Goal: Obtain resource: Download file/media

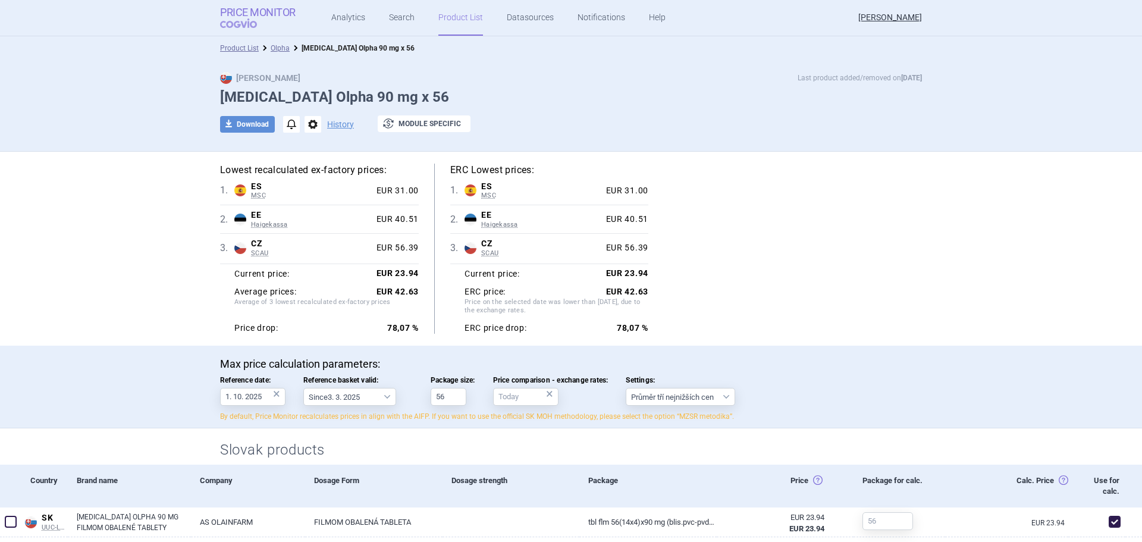
click at [232, 15] on strong "Price Monitor" at bounding box center [258, 13] width 76 height 12
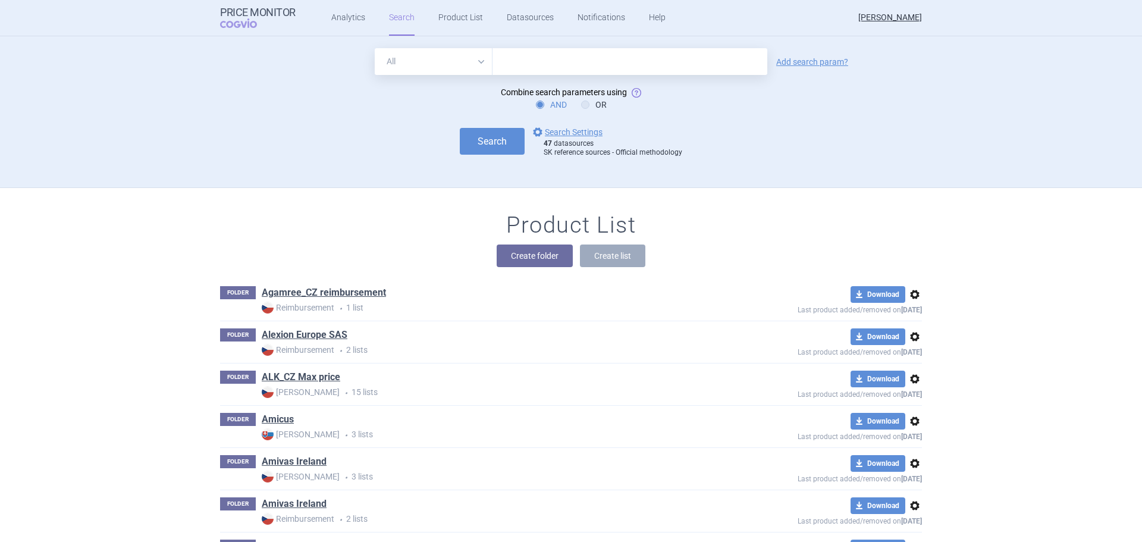
click at [390, 23] on link "Search" at bounding box center [402, 18] width 26 height 36
click at [344, 21] on link "Analytics" at bounding box center [348, 18] width 34 height 36
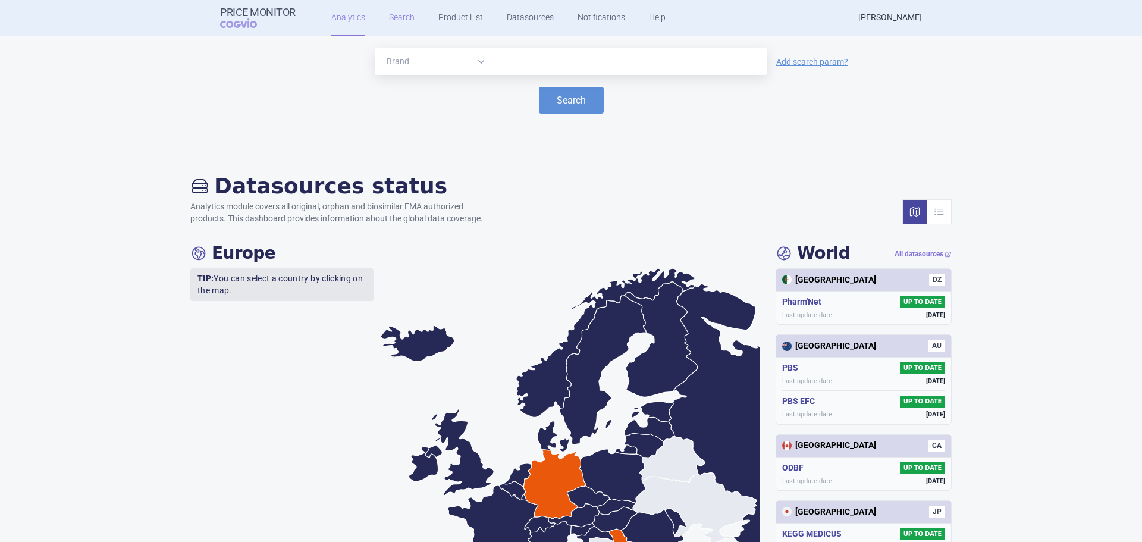
click at [400, 21] on link "Search" at bounding box center [402, 18] width 26 height 36
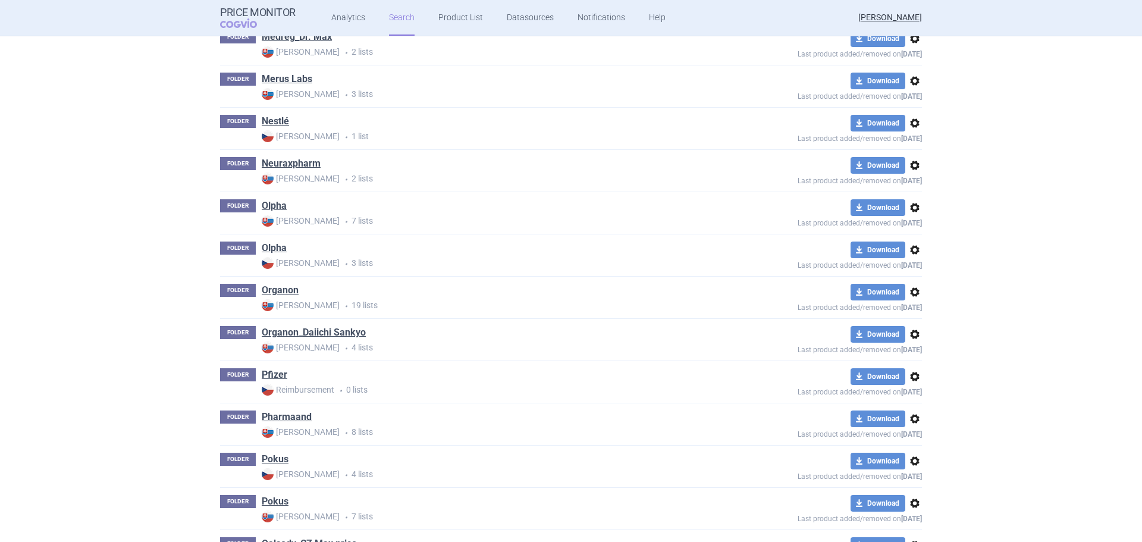
scroll to position [1904, 0]
drag, startPoint x: 268, startPoint y: 203, endPoint x: 283, endPoint y: 208, distance: 15.2
click at [268, 203] on link "Olpha" at bounding box center [274, 205] width 25 height 13
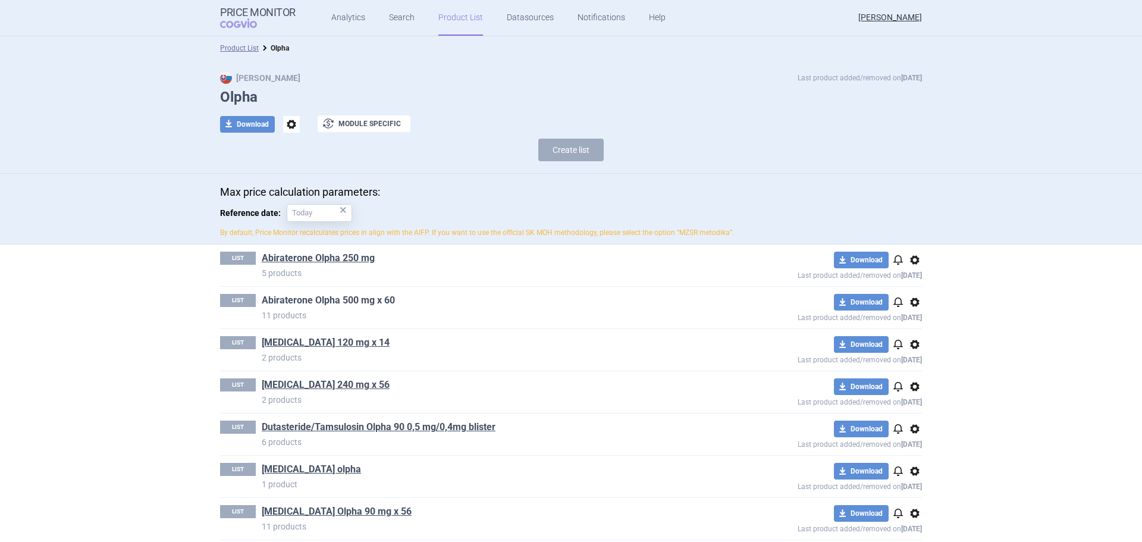
click at [328, 297] on link "Abiraterone Olpha 500 mg x 60" at bounding box center [328, 300] width 133 height 13
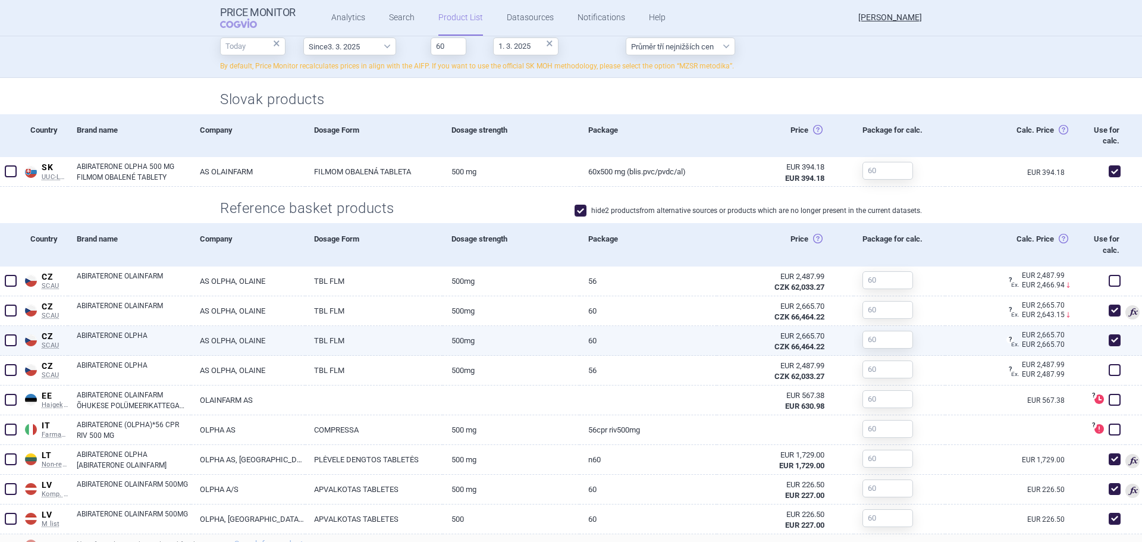
scroll to position [357, 0]
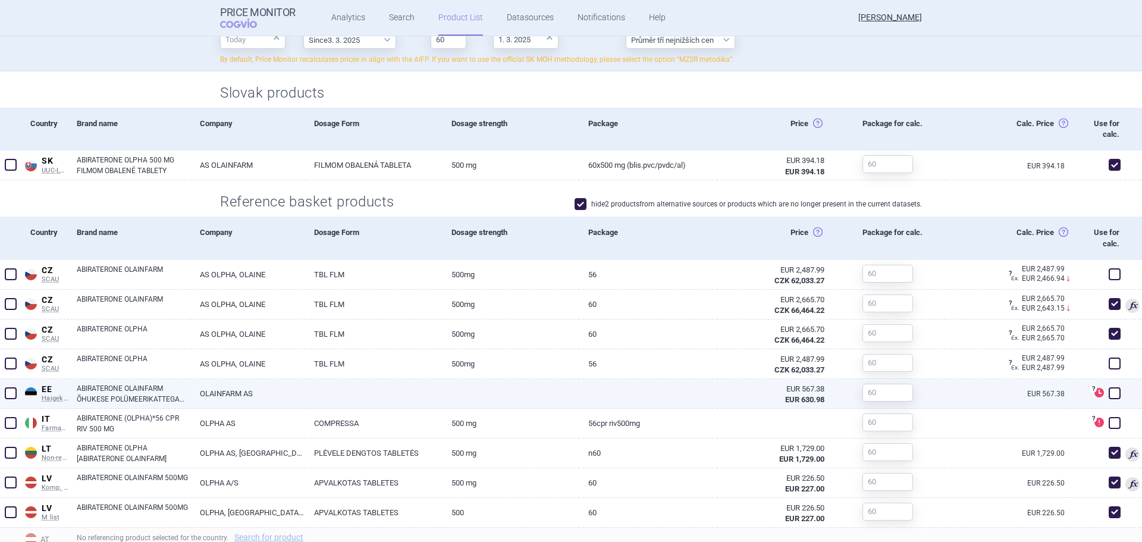
click at [128, 397] on link "ABIRATERONE OLAINFARM ÕHUKESE POLÜMEERIKATTEGA TABLETT 500MG N60" at bounding box center [134, 393] width 114 height 21
select select "EUR"
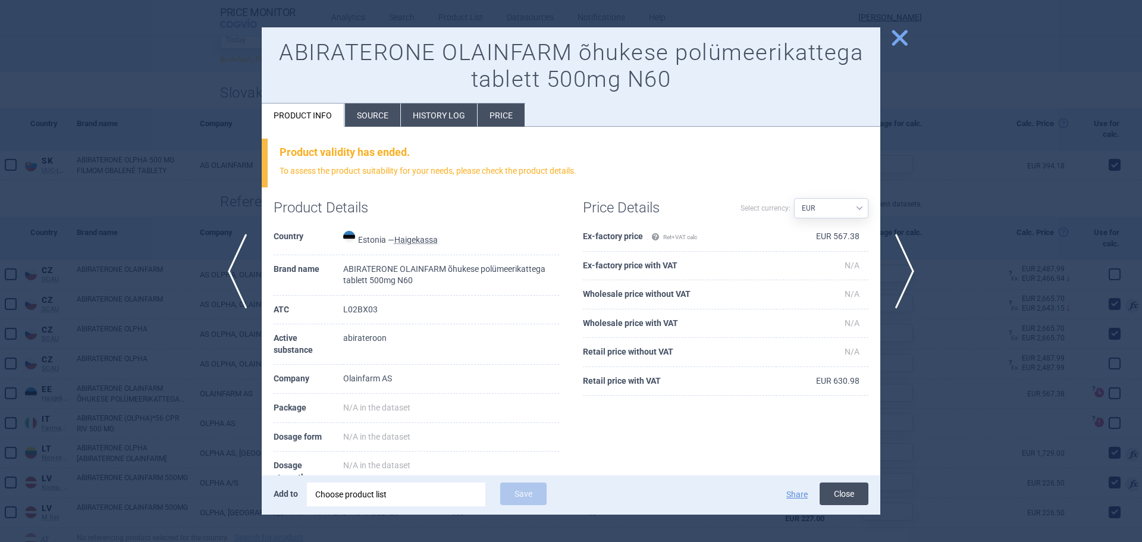
click at [846, 496] on button "Close" at bounding box center [844, 494] width 49 height 23
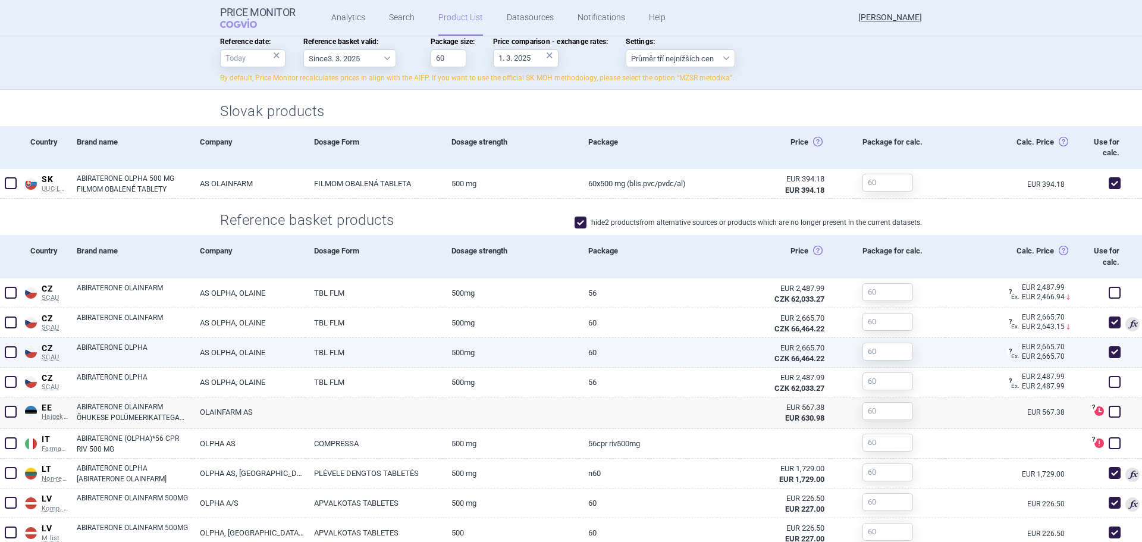
scroll to position [357, 0]
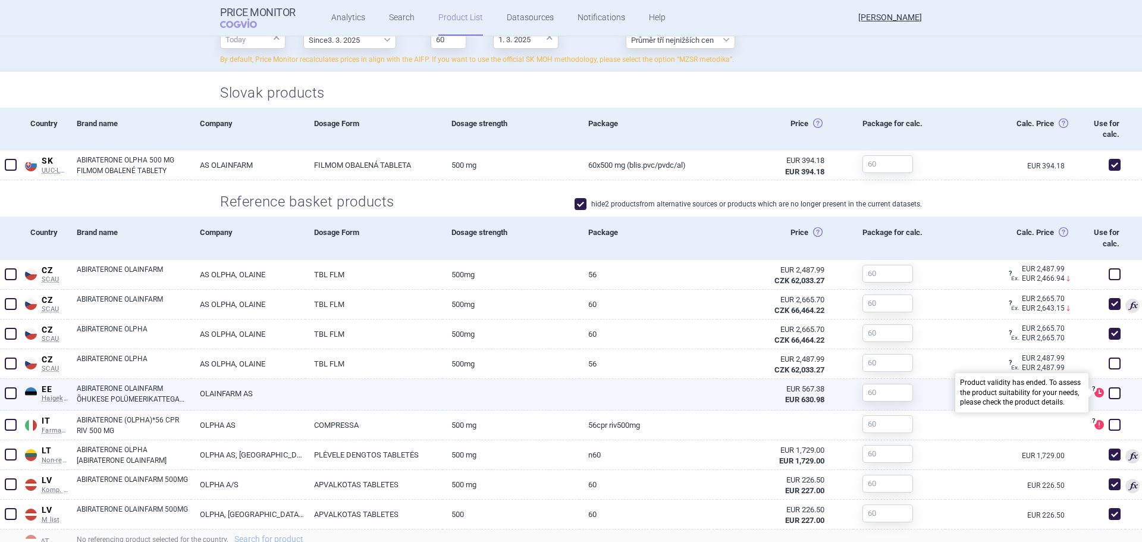
click at [1095, 393] on span at bounding box center [1100, 393] width 10 height 10
click at [1095, 391] on span at bounding box center [1100, 393] width 10 height 10
click at [1095, 392] on span at bounding box center [1100, 393] width 10 height 10
click at [1095, 396] on span at bounding box center [1100, 393] width 10 height 10
click at [134, 394] on link "ABIRATERONE OLAINFARM ÕHUKESE POLÜMEERIKATTEGA TABLETT 500MG N60" at bounding box center [134, 393] width 114 height 21
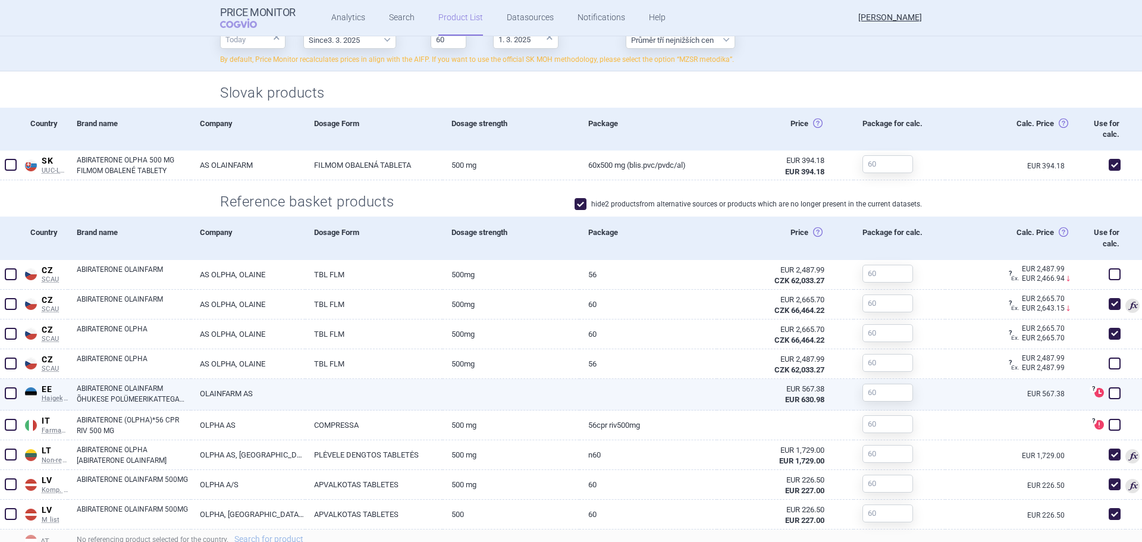
select select "EUR"
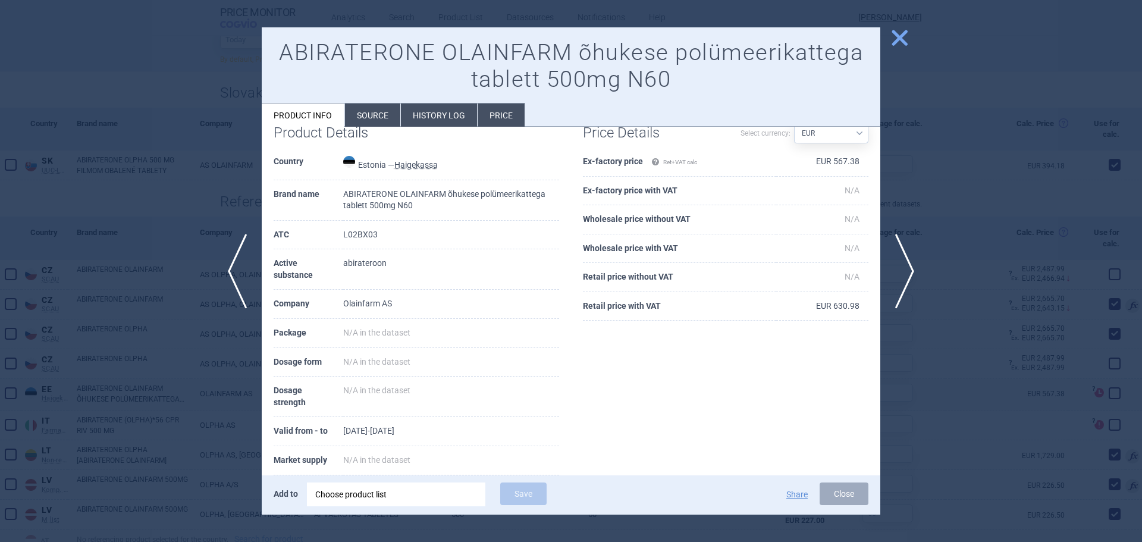
scroll to position [156, 0]
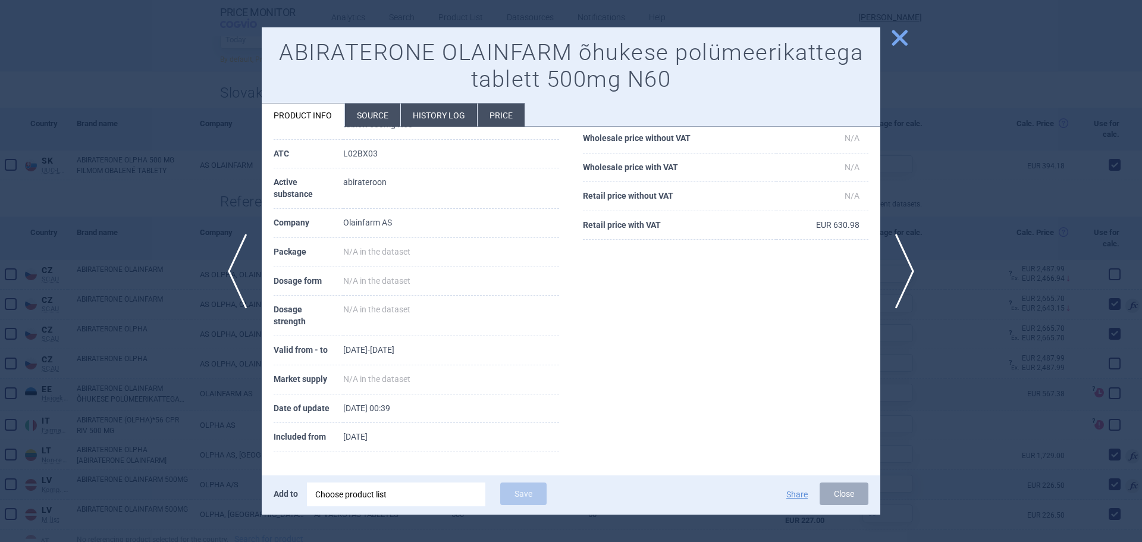
drag, startPoint x: 846, startPoint y: 491, endPoint x: 822, endPoint y: 483, distance: 25.0
click at [847, 491] on button "Close" at bounding box center [844, 494] width 49 height 23
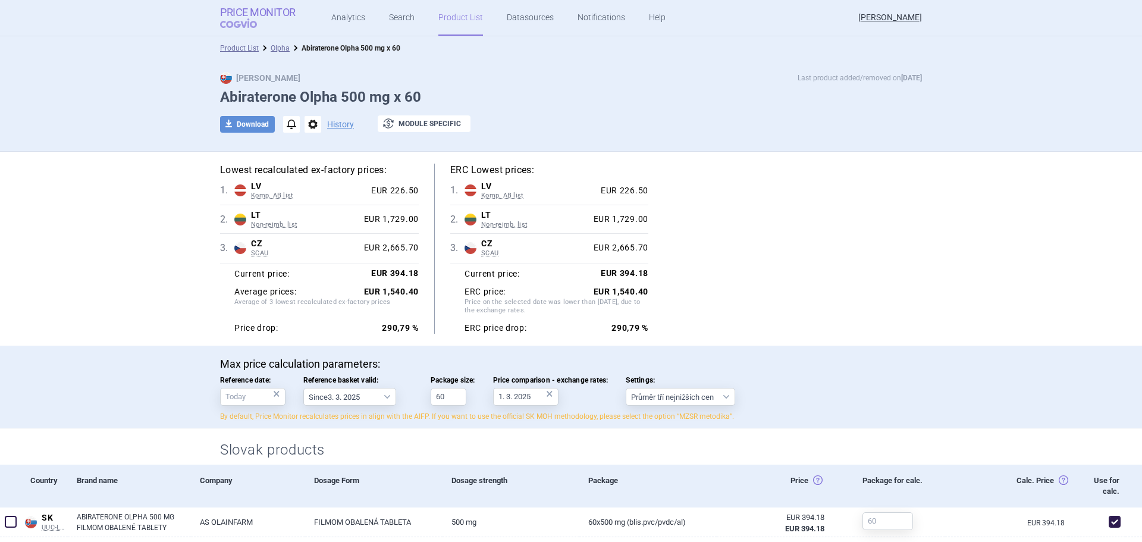
click at [280, 16] on strong "Price Monitor" at bounding box center [258, 13] width 76 height 12
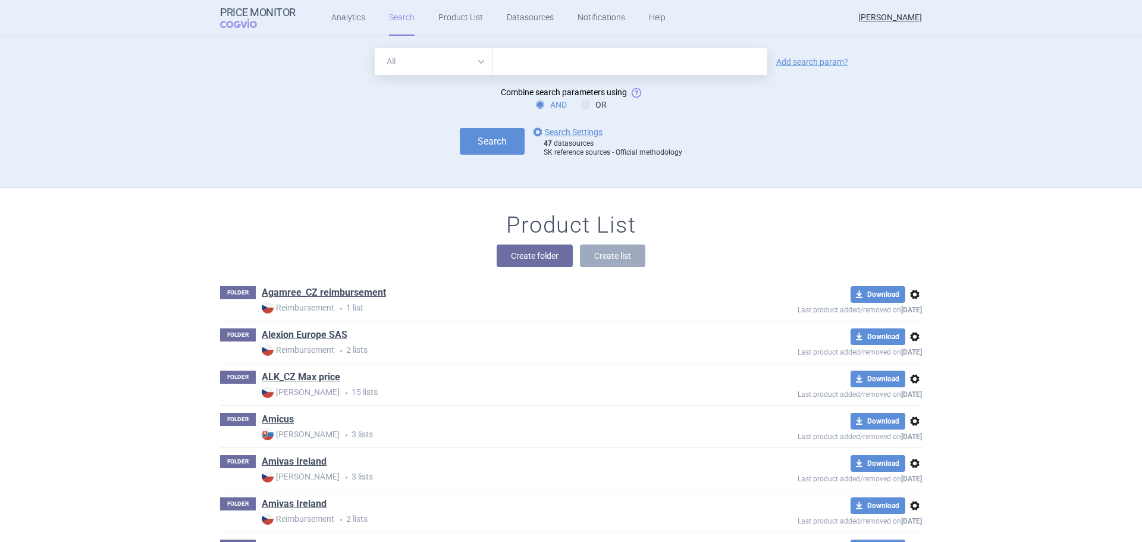
click at [577, 55] on input "text" at bounding box center [630, 61] width 275 height 27
type input "[MEDICAL_DATA]"
click at [460, 128] on button "Search" at bounding box center [492, 141] width 65 height 27
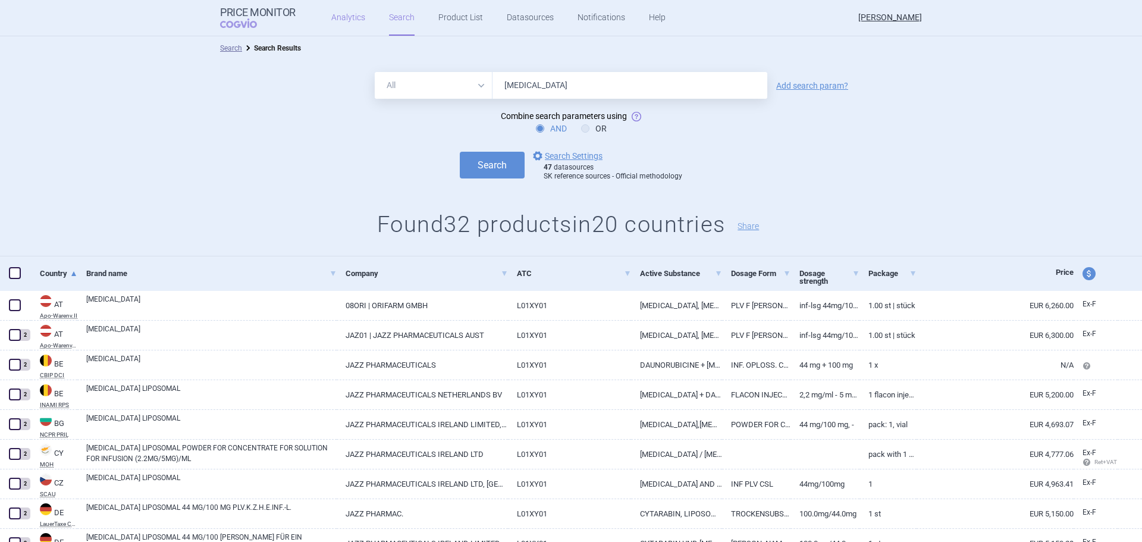
click at [352, 13] on link "Analytics" at bounding box center [348, 18] width 34 height 36
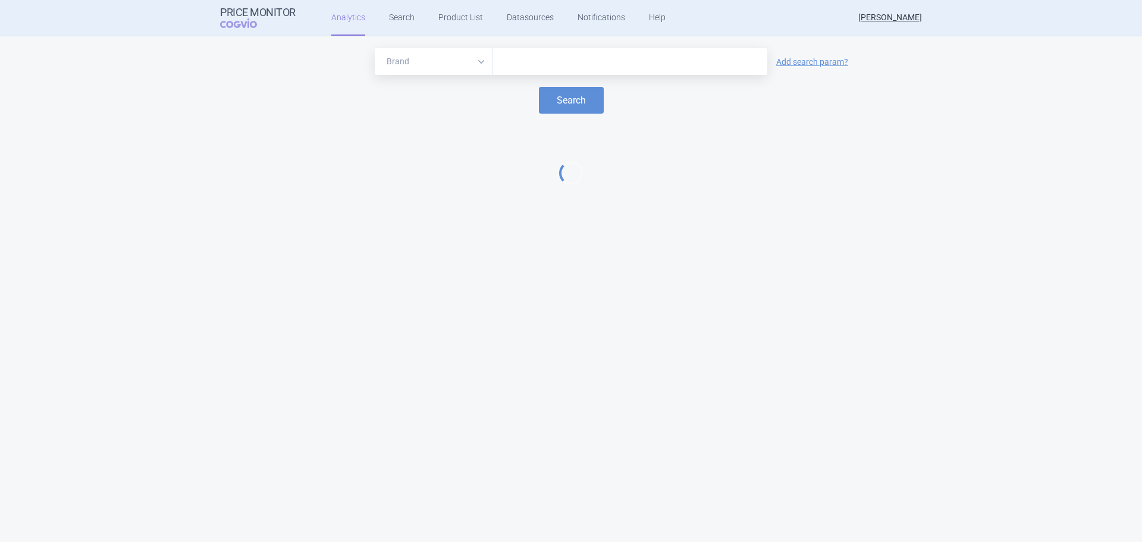
click at [537, 60] on input "text" at bounding box center [630, 61] width 263 height 15
type input "x"
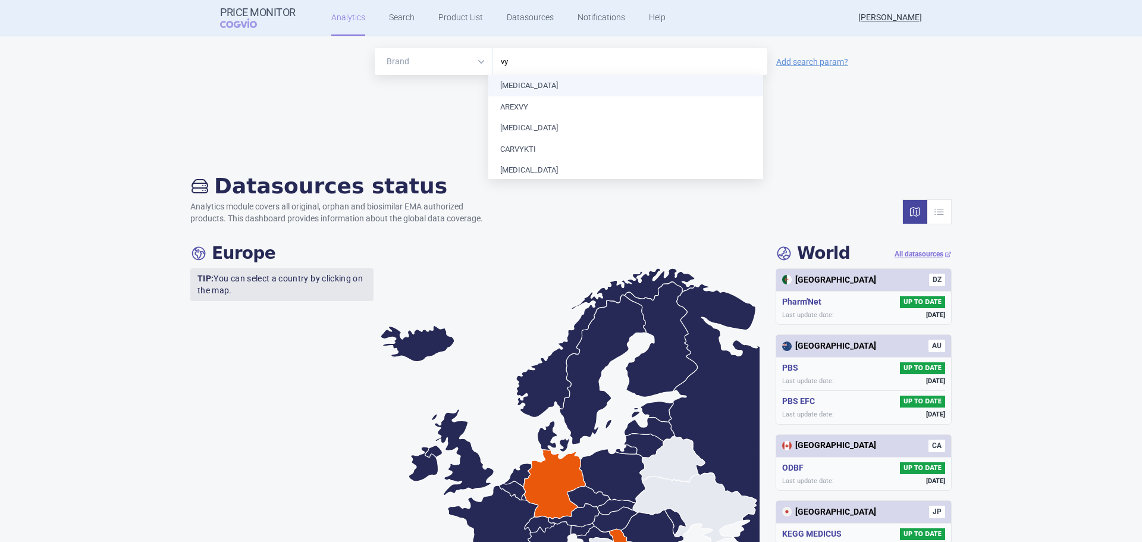
type input "vyx"
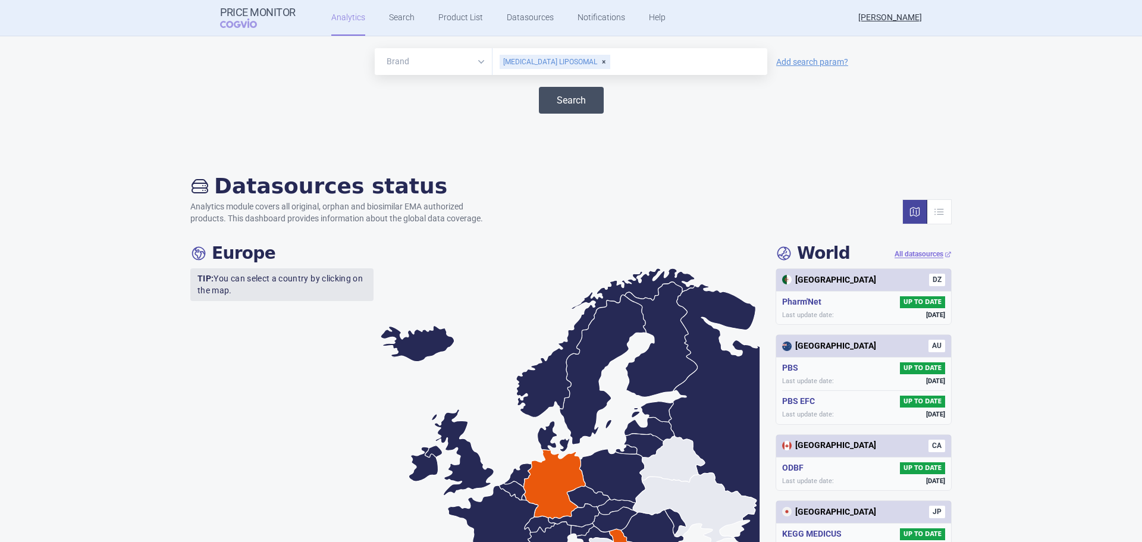
click at [557, 102] on button "Search" at bounding box center [571, 100] width 65 height 27
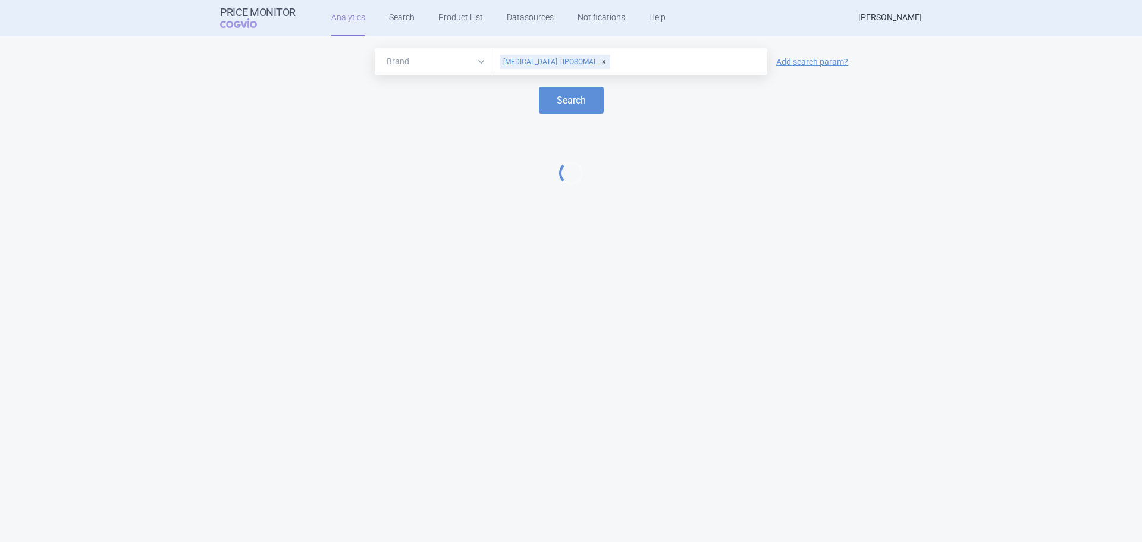
select select "EUR"
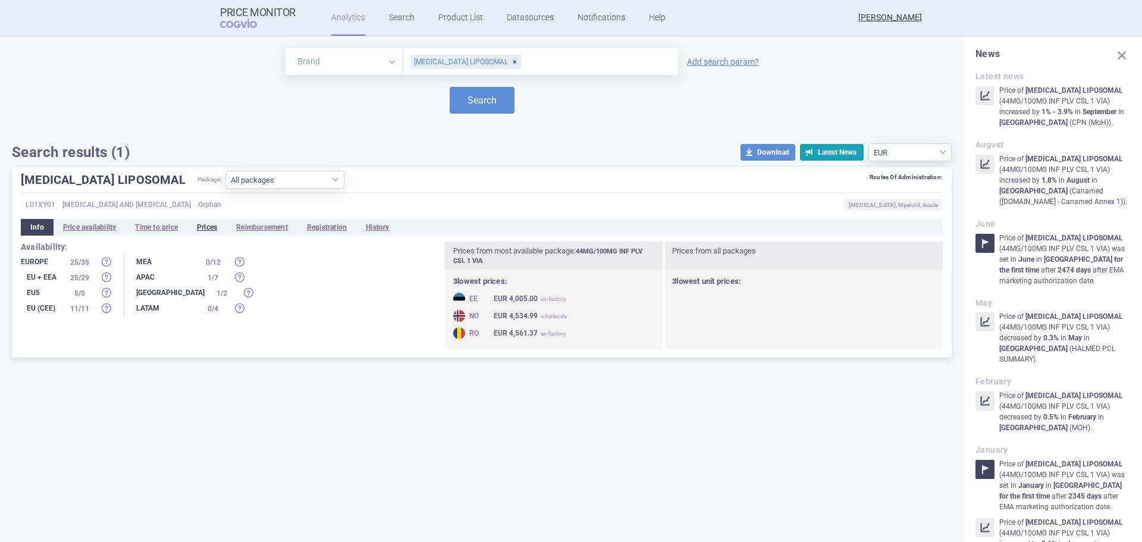
click at [206, 227] on li "Prices" at bounding box center [206, 227] width 39 height 17
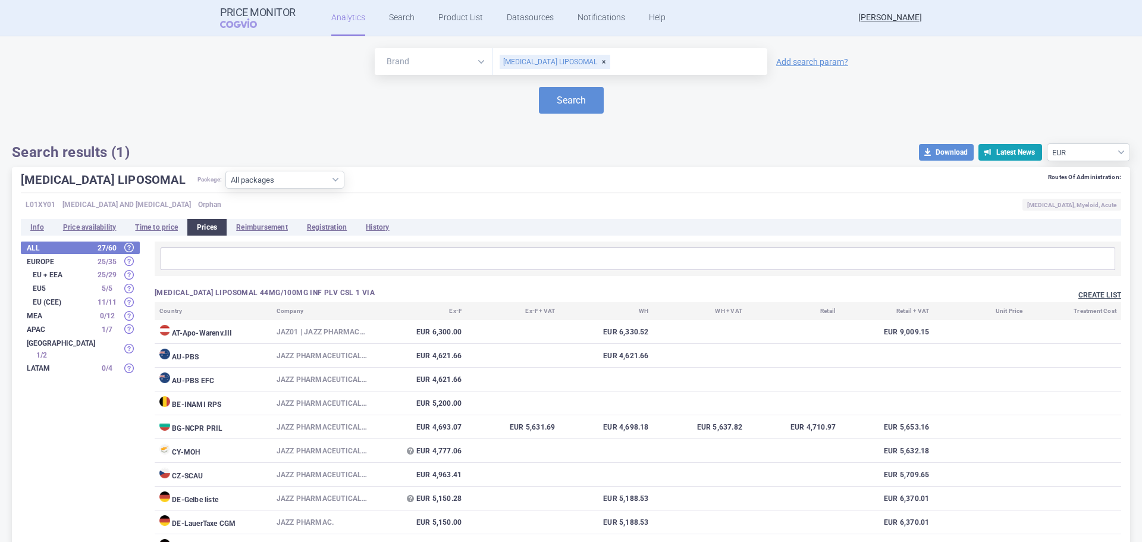
click at [1090, 293] on button "Create list" at bounding box center [1100, 295] width 43 height 10
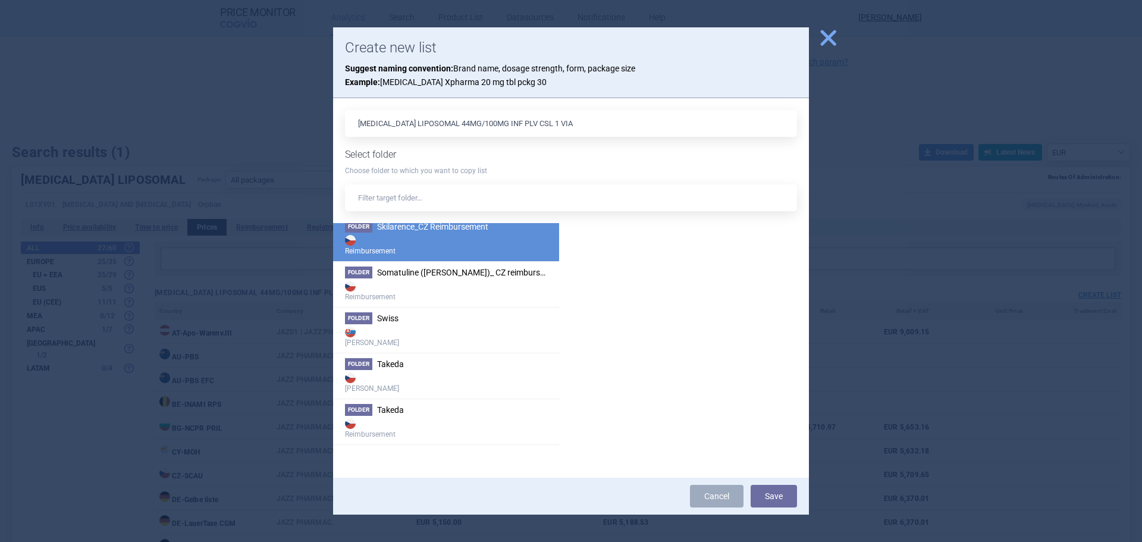
scroll to position [2856, 0]
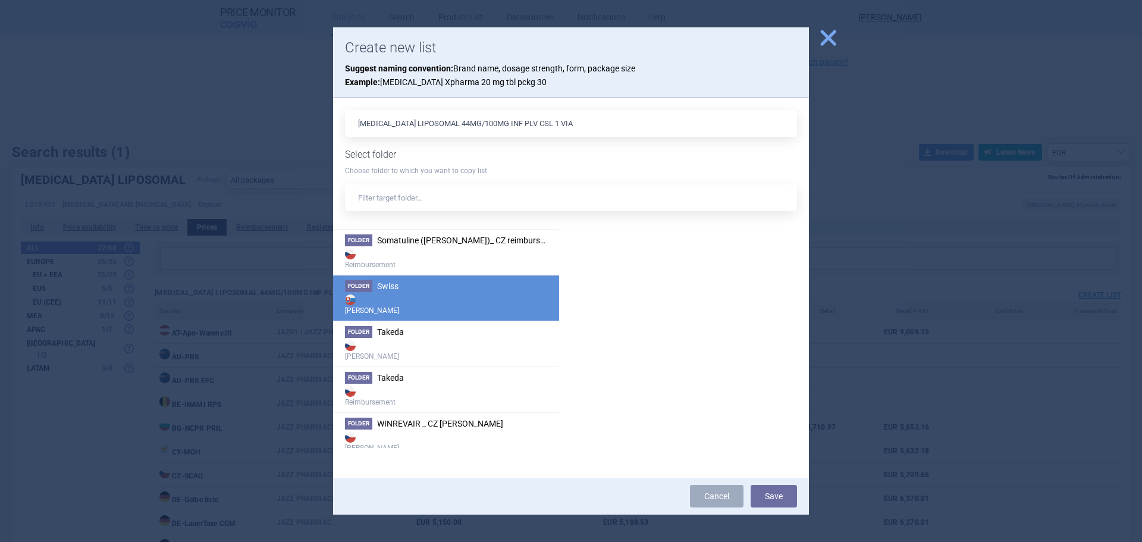
click at [386, 289] on span "Swiss" at bounding box center [387, 286] width 21 height 10
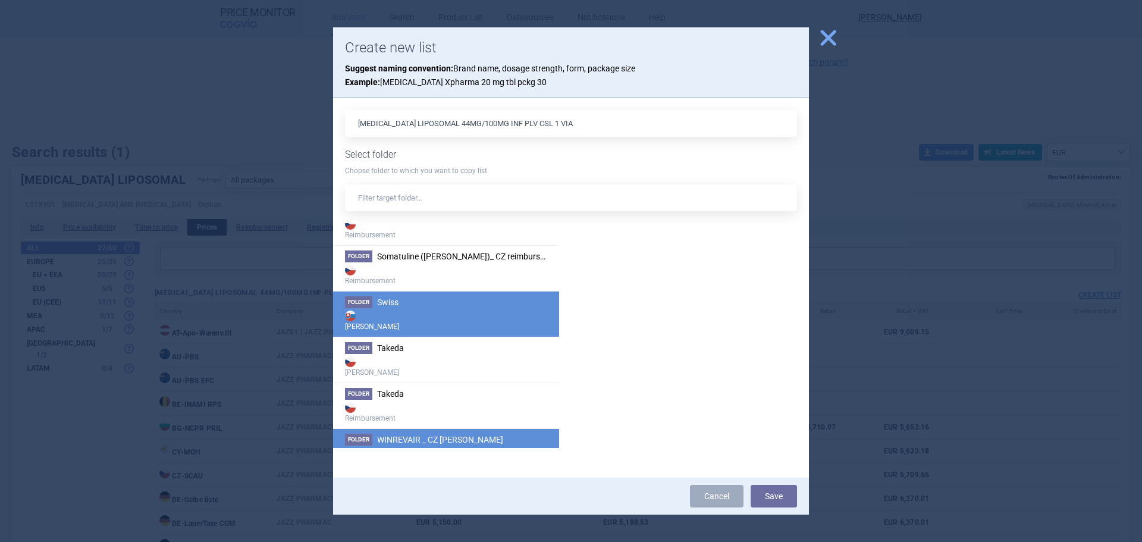
scroll to position [2839, 0]
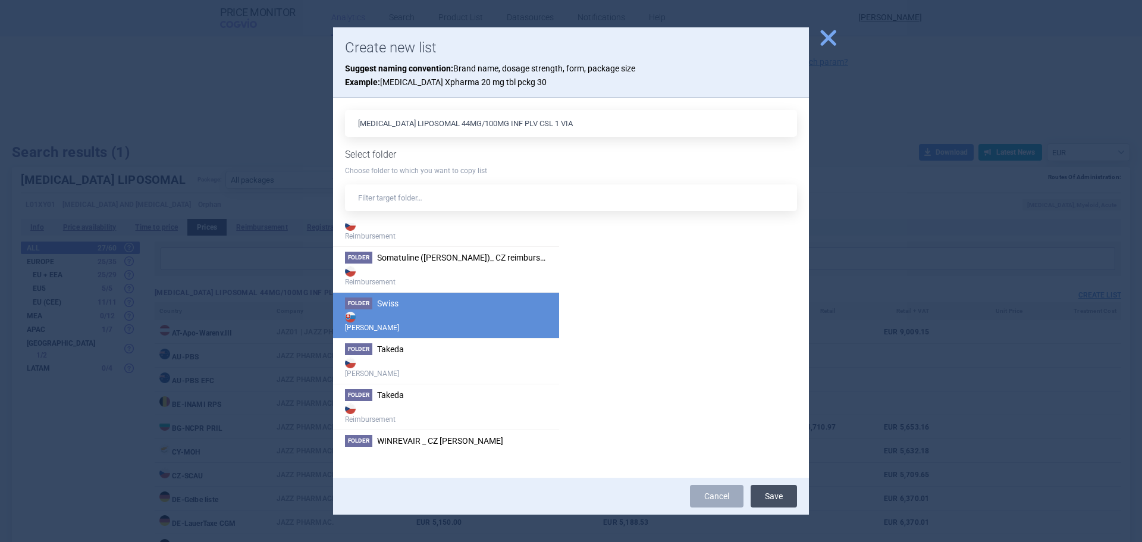
click at [776, 490] on button "Save" at bounding box center [774, 496] width 46 height 23
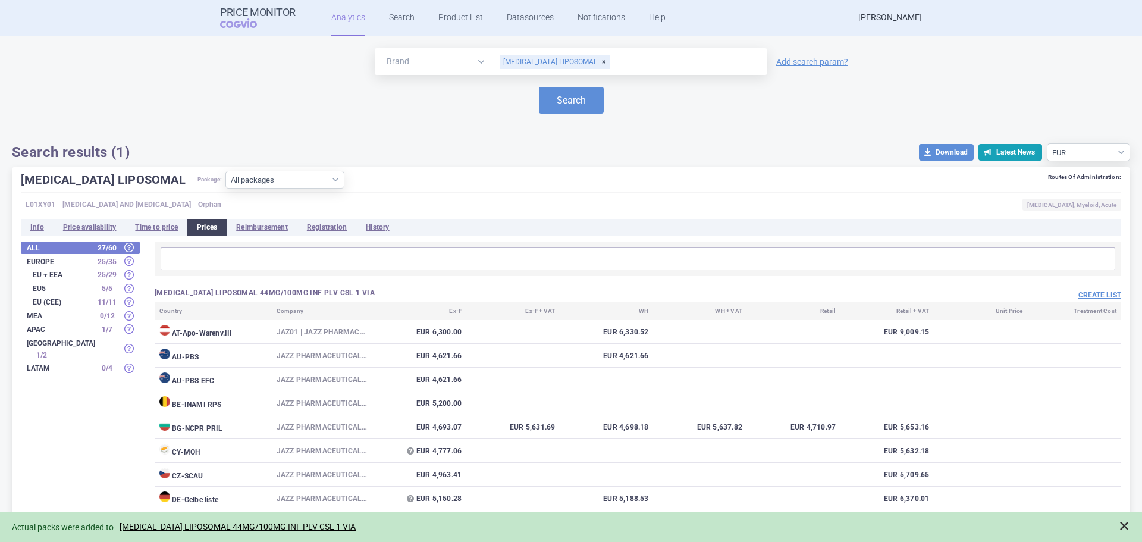
click at [1130, 527] on span at bounding box center [1125, 526] width 12 height 12
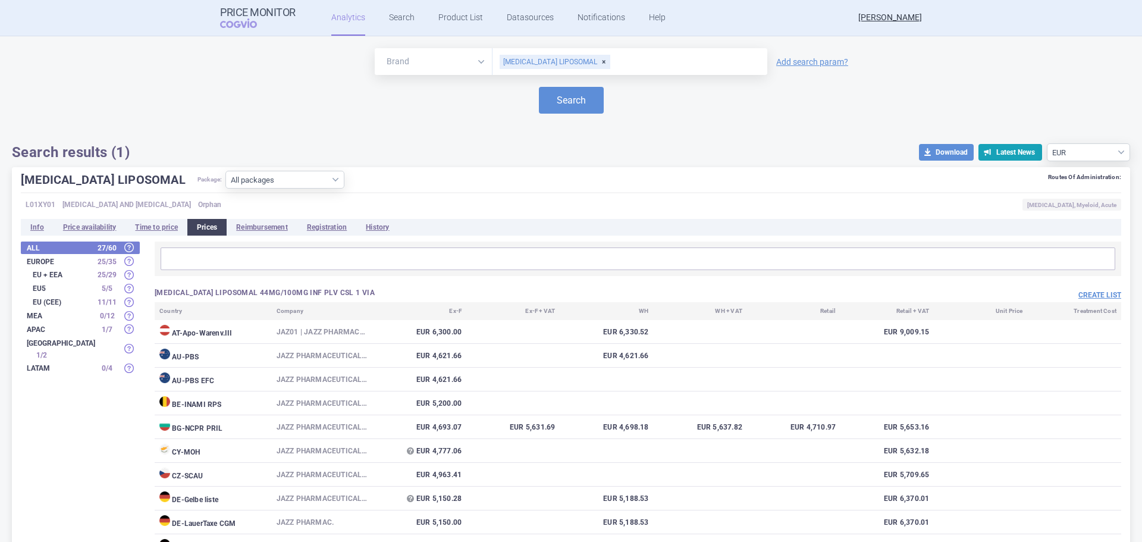
click at [380, 156] on div "Search results (1) download Download Latest News Source currency EUR USD" at bounding box center [571, 152] width 1119 height 18
click at [393, 20] on link "Search" at bounding box center [402, 18] width 26 height 36
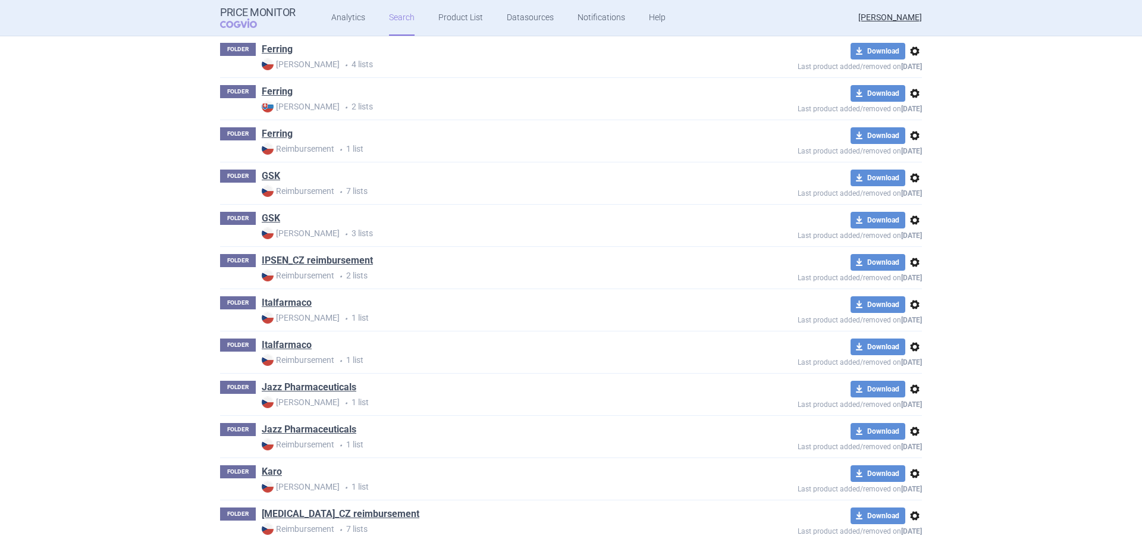
scroll to position [714, 0]
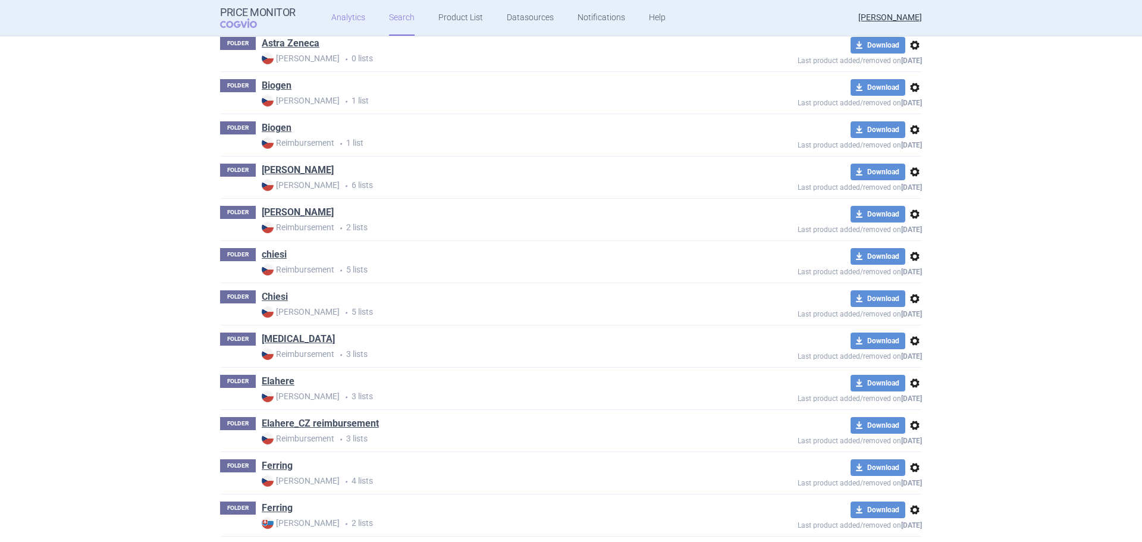
click at [351, 18] on link "Analytics" at bounding box center [348, 18] width 34 height 36
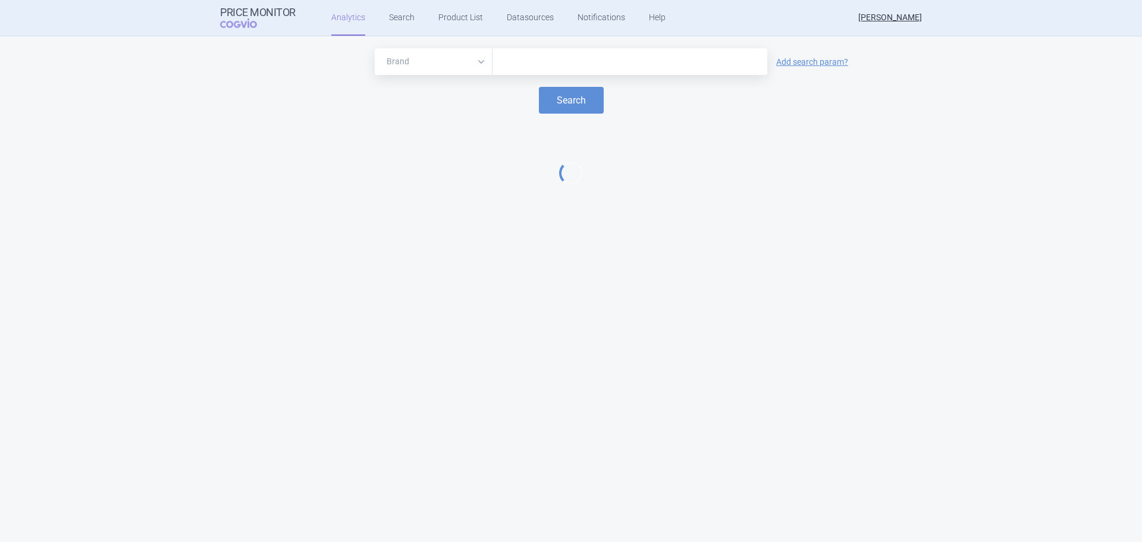
click at [566, 53] on div at bounding box center [630, 61] width 275 height 27
type input "vyxe"
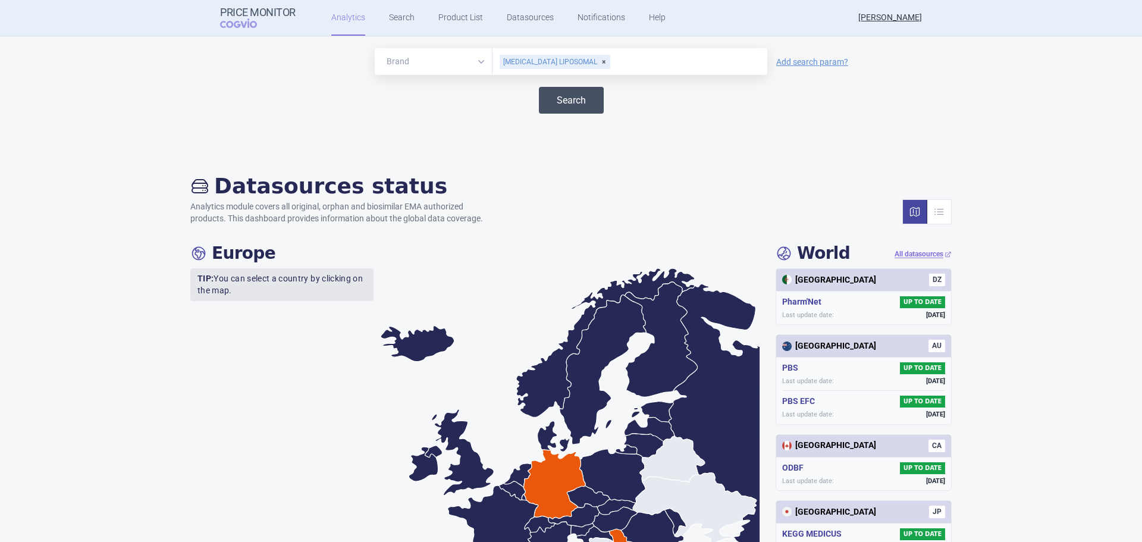
click at [560, 99] on button "Search" at bounding box center [571, 100] width 65 height 27
select select "EUR"
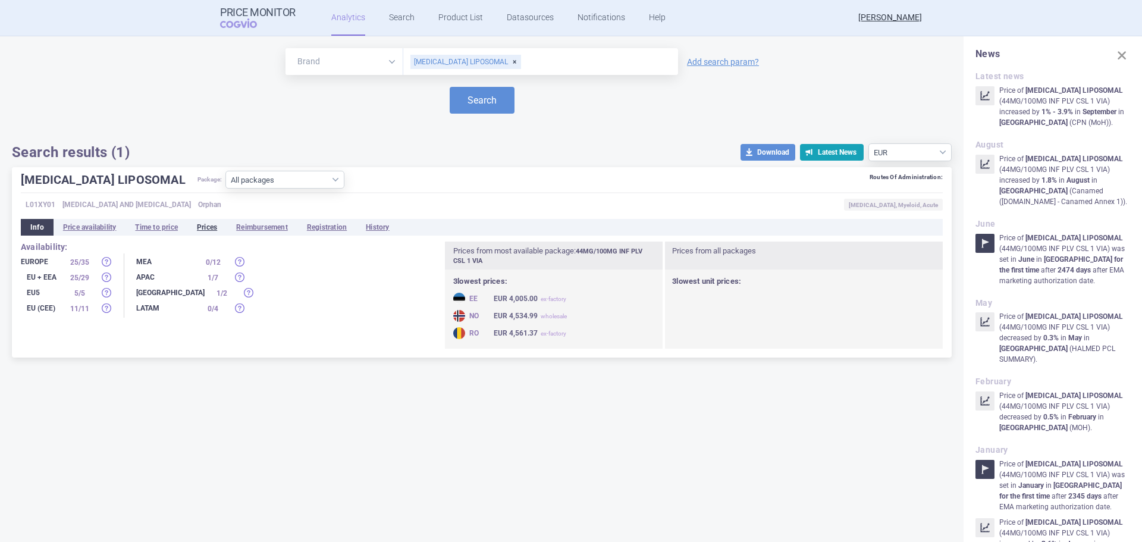
click at [222, 229] on li "Prices" at bounding box center [206, 227] width 39 height 17
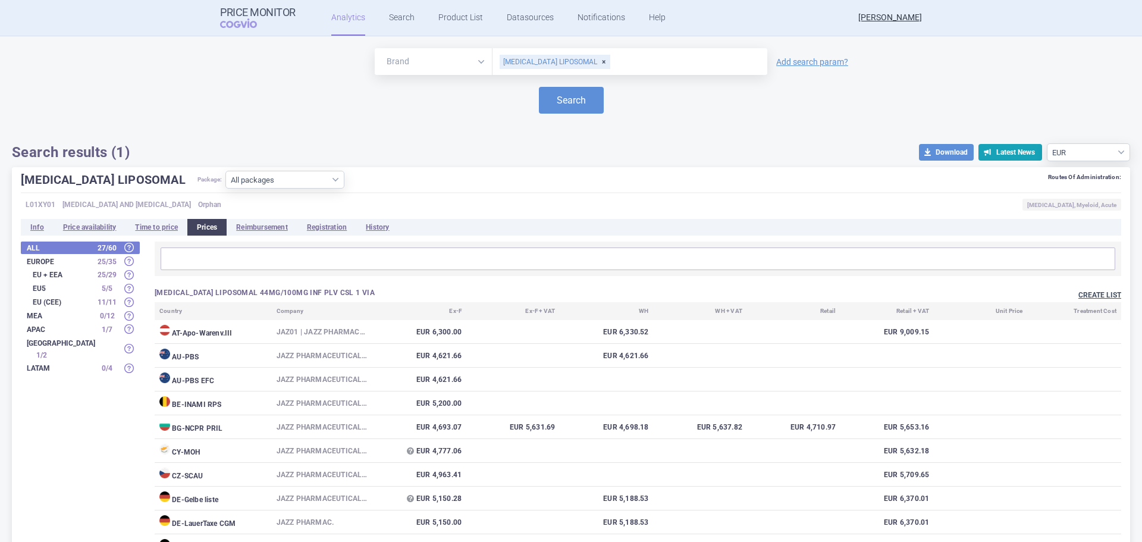
click at [1102, 291] on button "Create list" at bounding box center [1100, 295] width 43 height 10
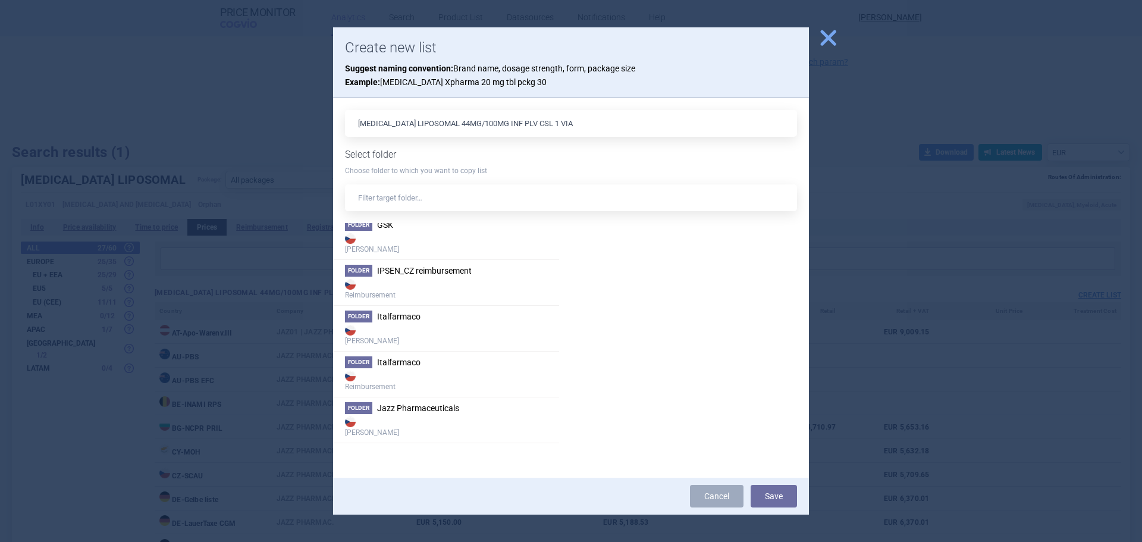
scroll to position [1190, 0]
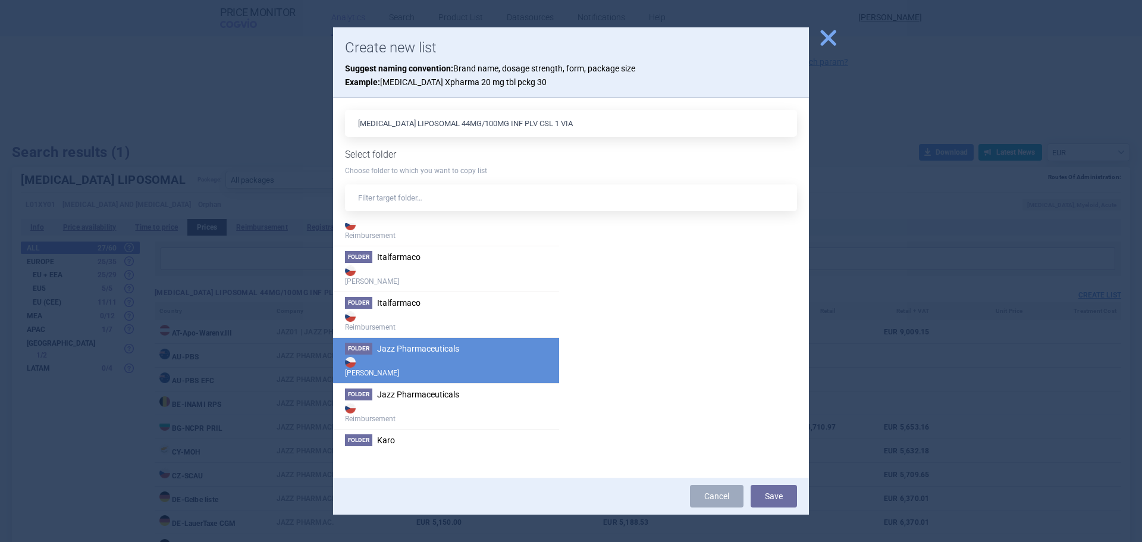
click at [427, 359] on strong "[PERSON_NAME]" at bounding box center [446, 367] width 202 height 24
click at [786, 496] on button "Save" at bounding box center [774, 496] width 46 height 23
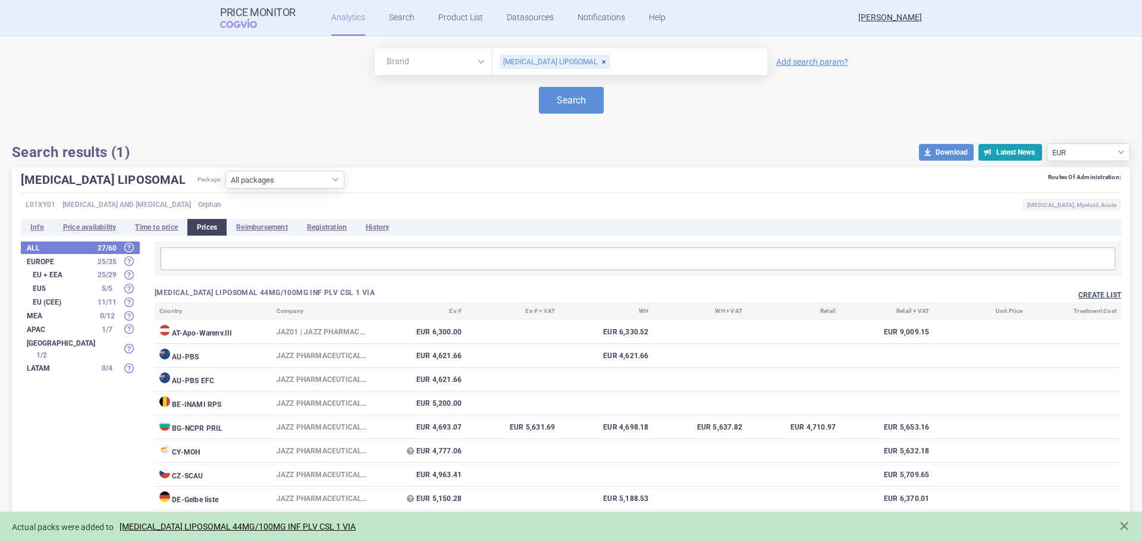
click at [1081, 293] on button "Create list" at bounding box center [1100, 295] width 43 height 10
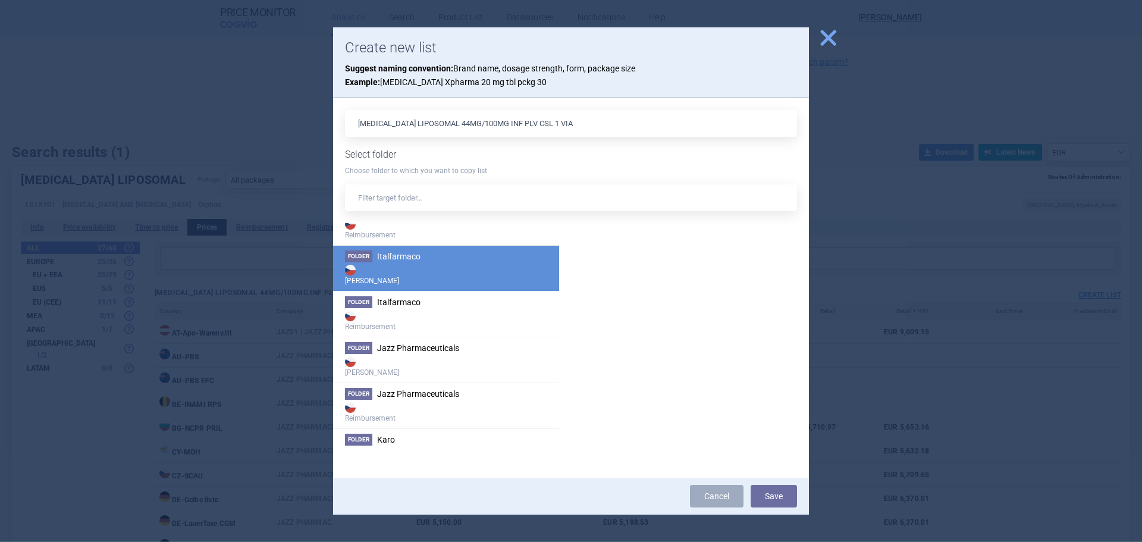
scroll to position [1249, 0]
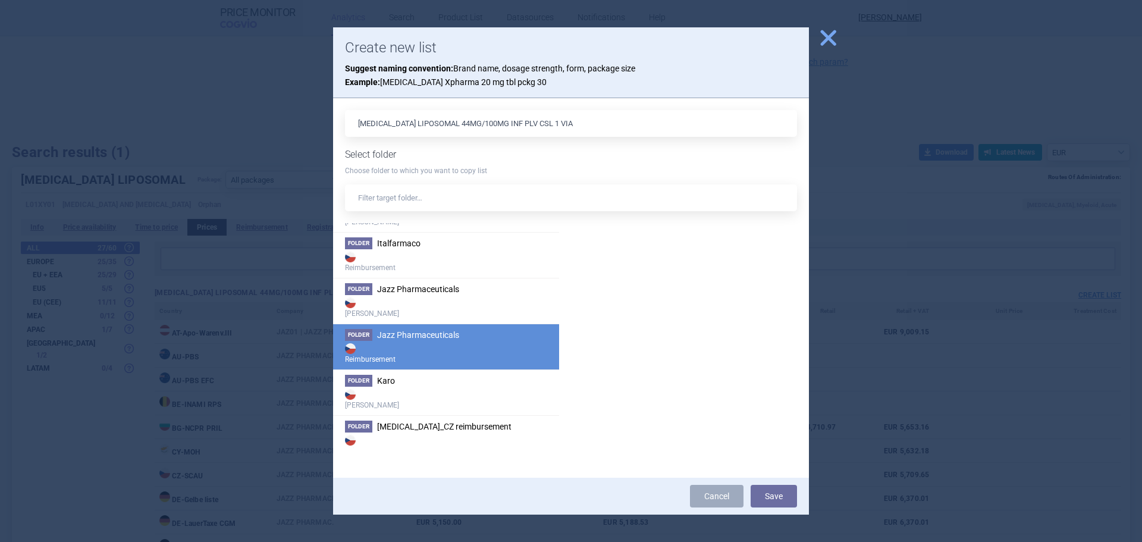
click at [422, 340] on li "Folder Jazz Pharmaceuticals Reimbursement" at bounding box center [446, 347] width 226 height 46
click at [433, 350] on strong "Reimbursement" at bounding box center [446, 353] width 202 height 24
click at [776, 494] on button "Save" at bounding box center [774, 496] width 46 height 23
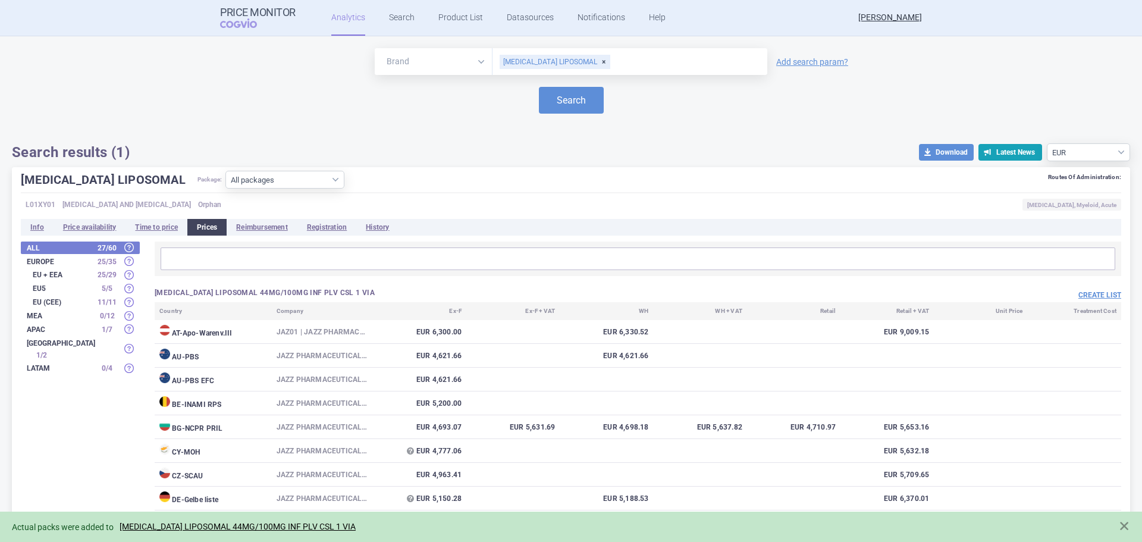
click at [283, 527] on link "[MEDICAL_DATA] LIPOSOMAL 44MG/100MG INF PLV CSL 1 VIA" at bounding box center [238, 527] width 236 height 10
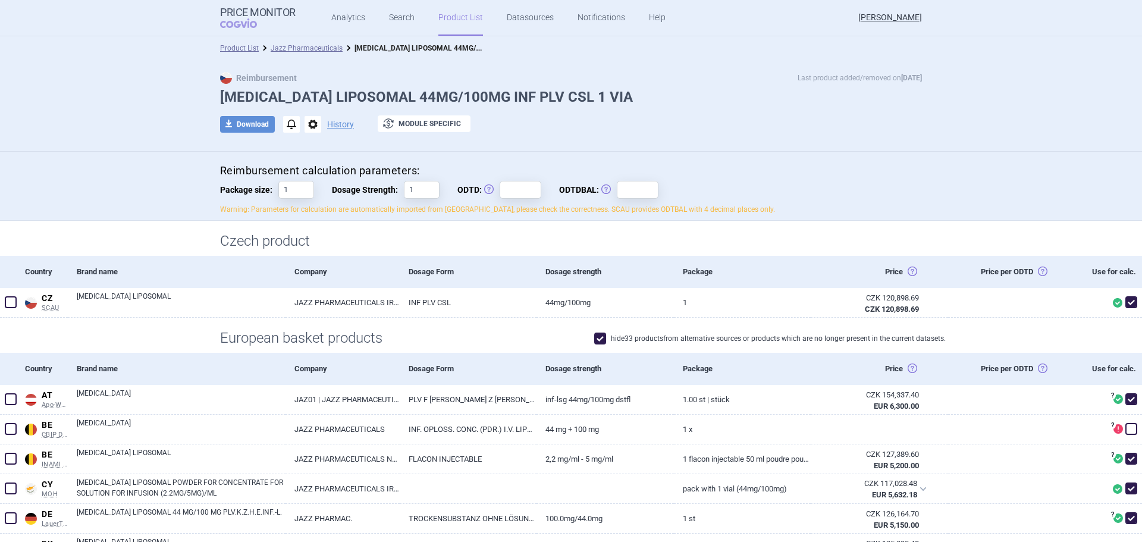
click at [508, 199] on div "Reimbursement calculation parameters: Package size: 1 Dosage Strength: 1 ODTD: …" at bounding box center [571, 189] width 702 height 51
click at [508, 195] on input "ODTD: Obvyklá Denní Terapeutická Dávka" at bounding box center [521, 190] width 42 height 18
type input "1"
click at [633, 185] on input "ODTDBAL: Obvyklá Denní Terapeutická Dávka Balení" at bounding box center [638, 190] width 42 height 18
type input "1"
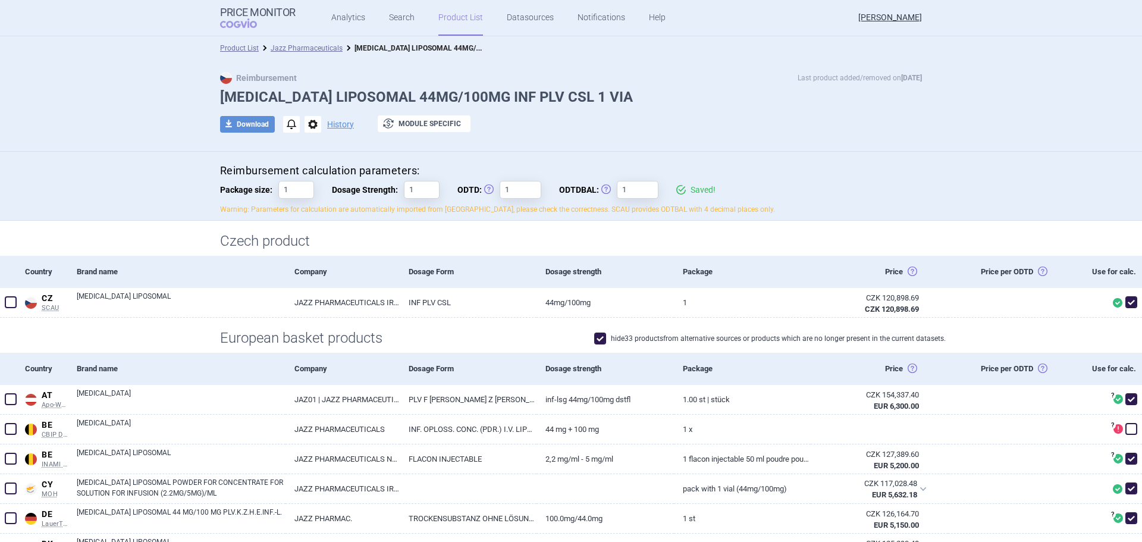
click at [691, 146] on div "Reimbursement Last product added/removed on [DATE] [MEDICAL_DATA] LIPOSOMAL 44M…" at bounding box center [571, 106] width 1142 height 92
click at [297, 50] on link "Jazz Pharmaceuticals" at bounding box center [307, 48] width 72 height 8
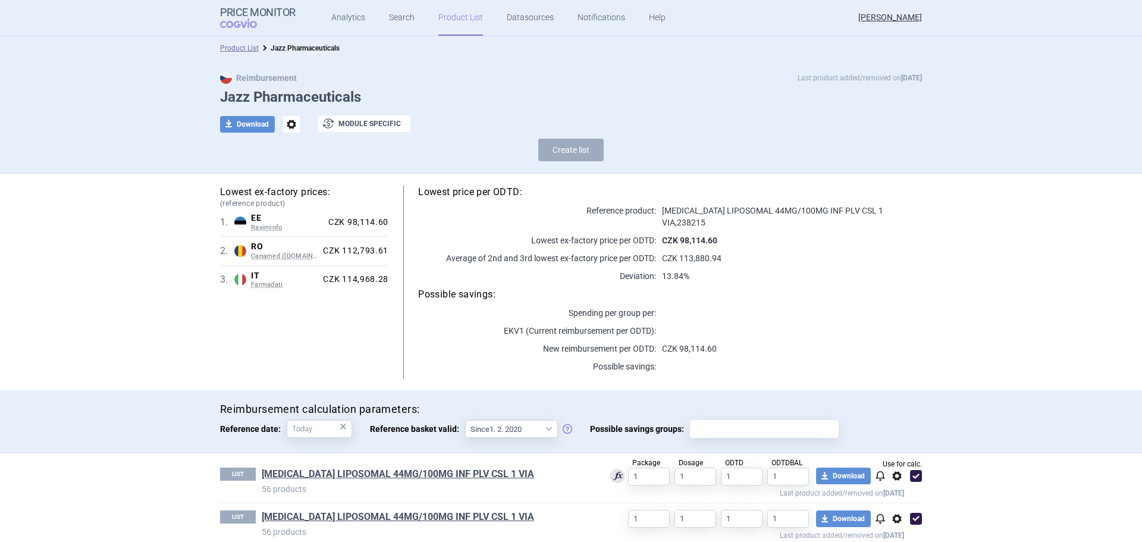
scroll to position [4, 0]
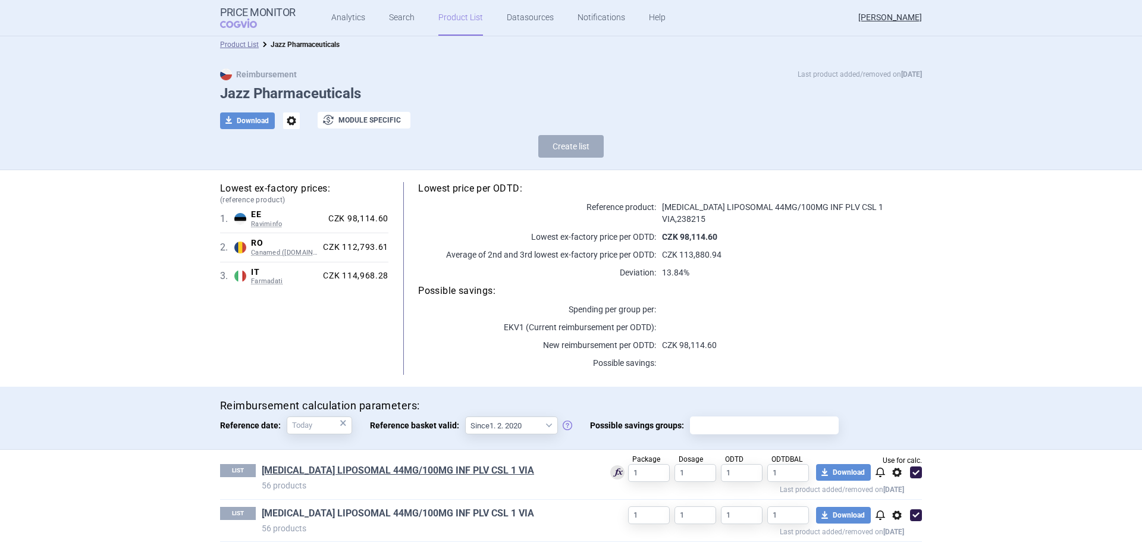
click at [288, 507] on link "[MEDICAL_DATA] LIPOSOMAL 44MG/100MG INF PLV CSL 1 VIA" at bounding box center [398, 513] width 272 height 13
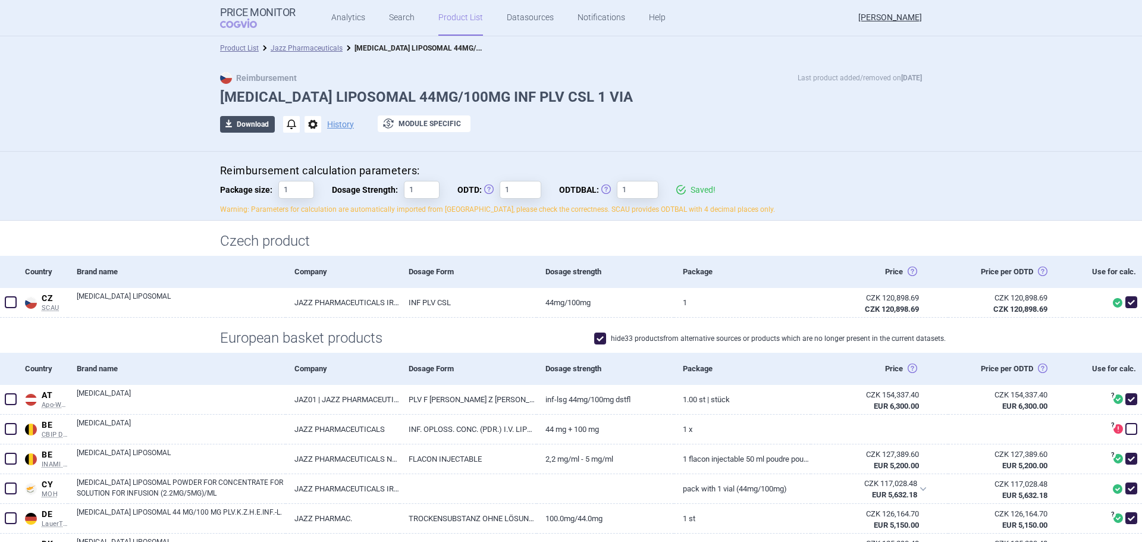
click at [254, 116] on button "download Download" at bounding box center [247, 124] width 55 height 17
select select "EUR"
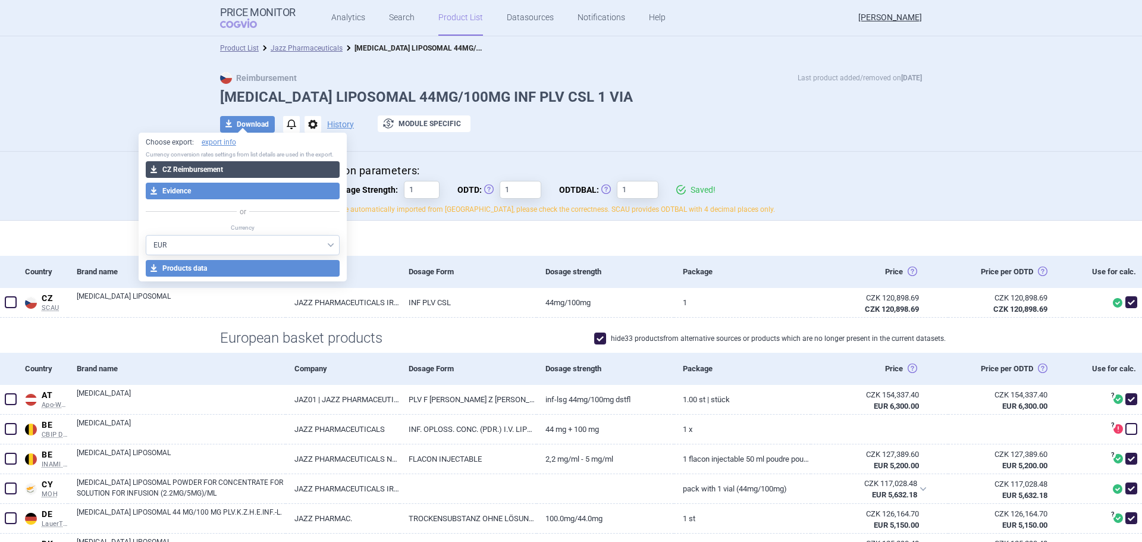
click at [237, 167] on button "download CZ Reimbursement" at bounding box center [243, 169] width 195 height 17
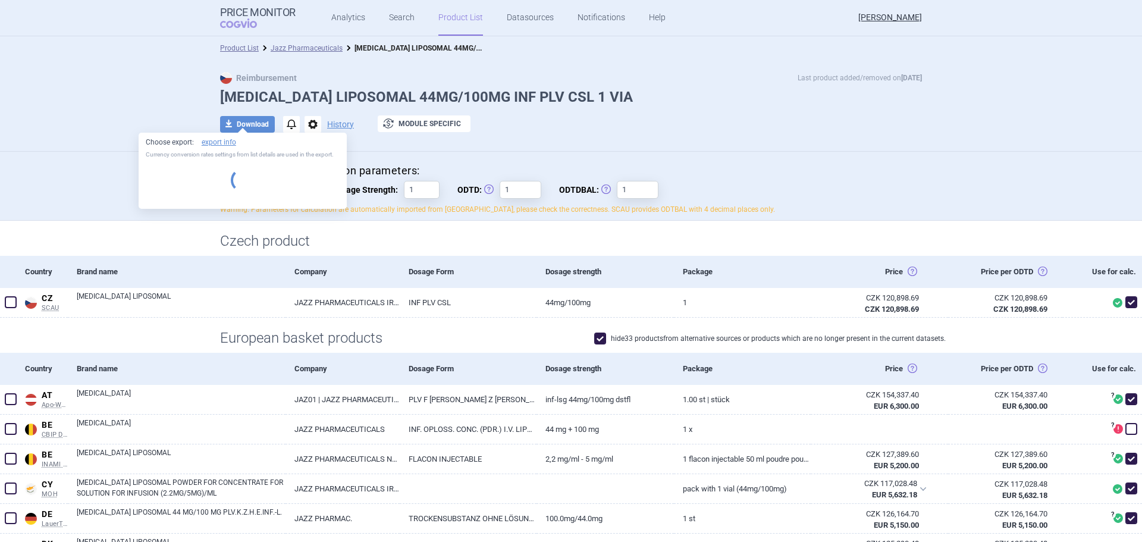
select select "EUR"
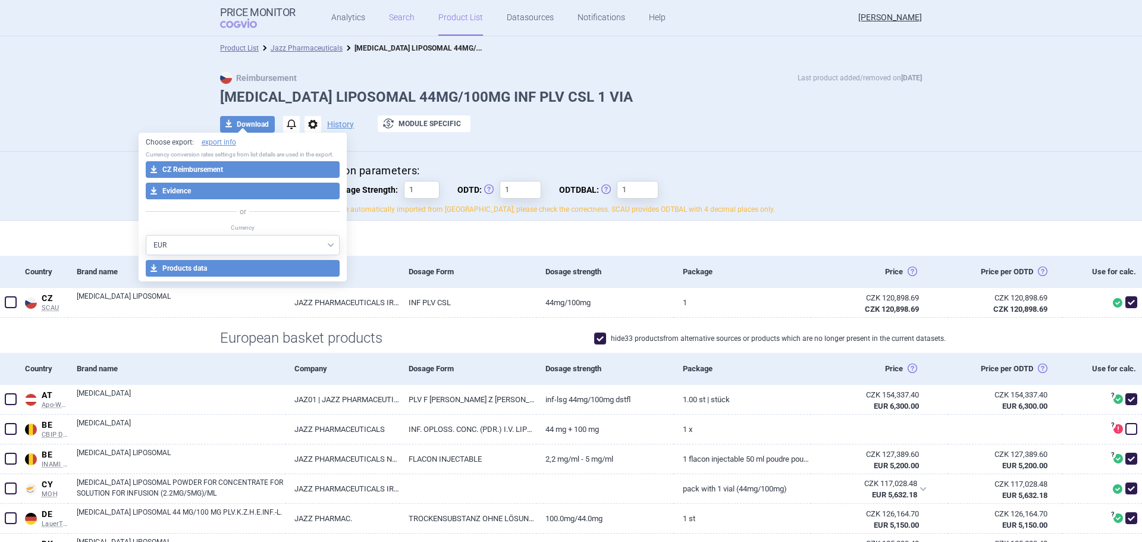
click at [397, 14] on link "Search" at bounding box center [402, 18] width 26 height 36
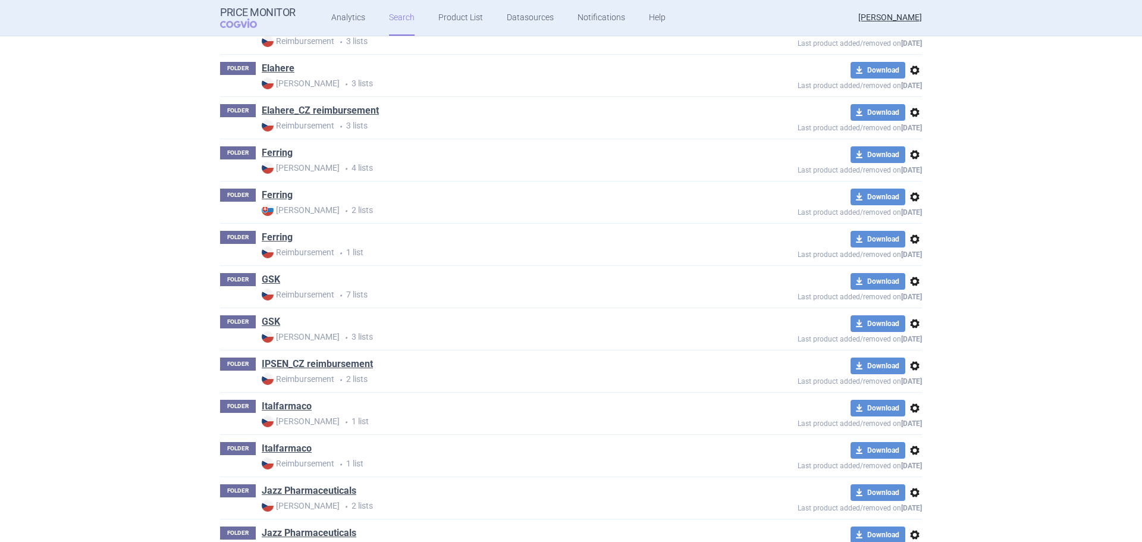
scroll to position [1130, 0]
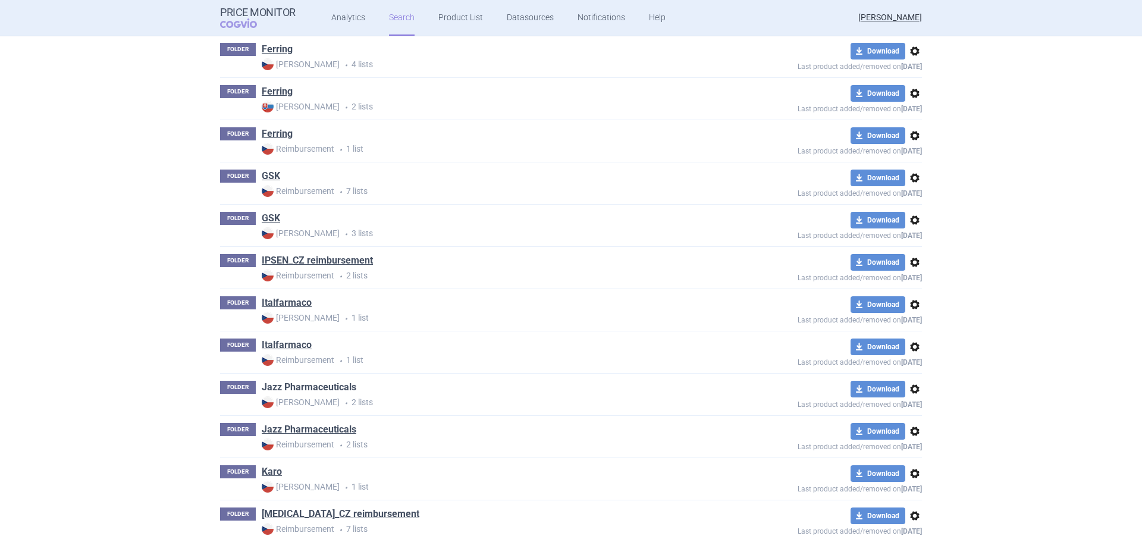
click at [309, 386] on link "Jazz Pharmaceuticals" at bounding box center [309, 387] width 95 height 13
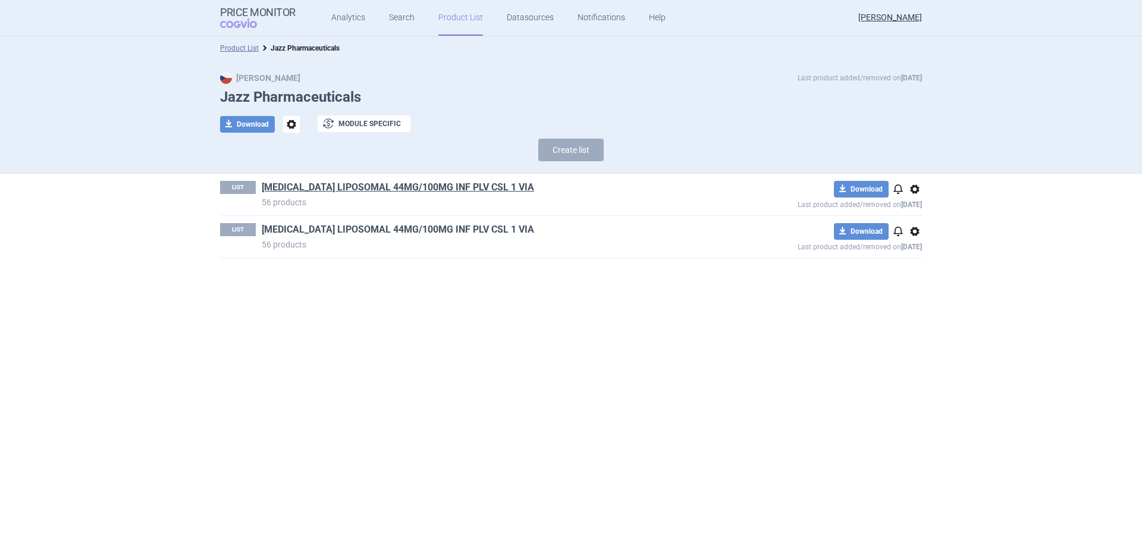
click at [385, 235] on link "[MEDICAL_DATA] LIPOSOMAL 44MG/100MG INF PLV CSL 1 VIA" at bounding box center [398, 229] width 272 height 13
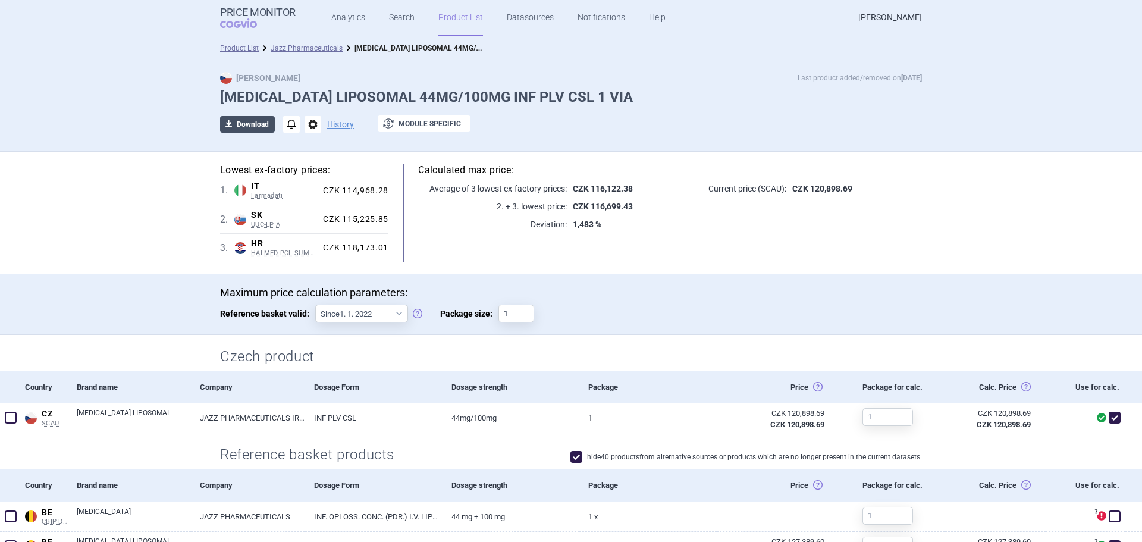
click at [252, 124] on button "download Download" at bounding box center [247, 124] width 55 height 17
select select "EUR"
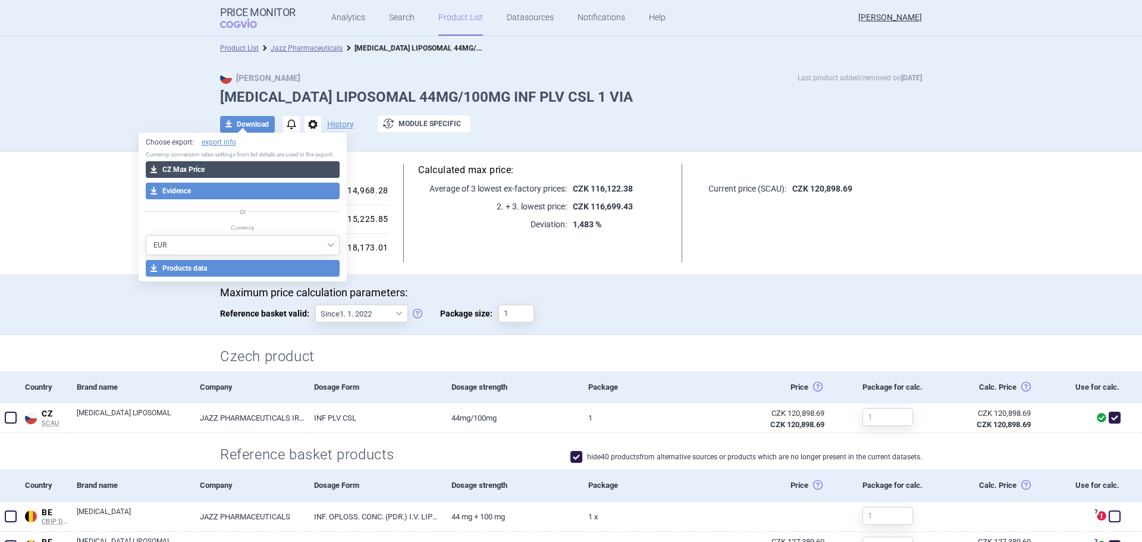
click at [217, 168] on button "download CZ Max Price" at bounding box center [243, 169] width 195 height 17
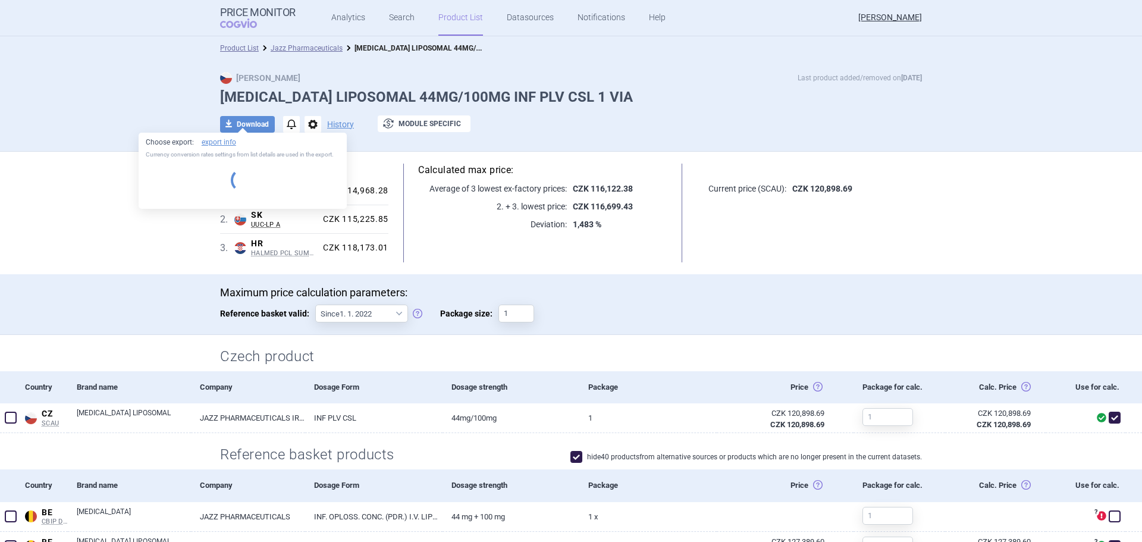
select select "EUR"
